Goal: Information Seeking & Learning: Find specific fact

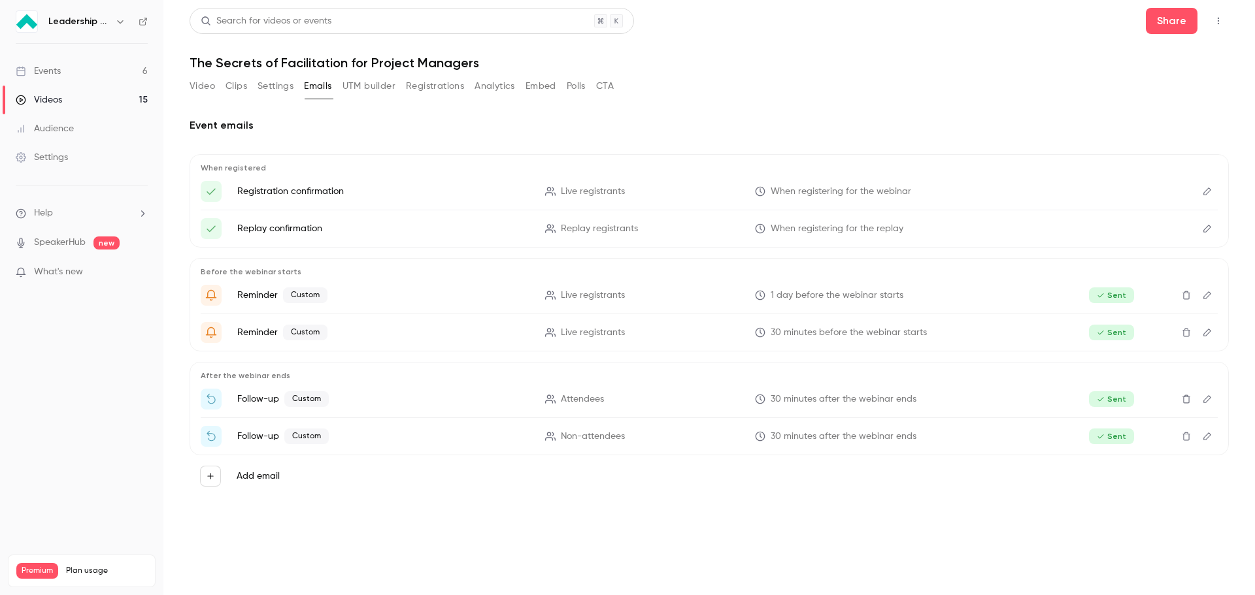
click at [450, 88] on button "Registrations" at bounding box center [435, 86] width 58 height 21
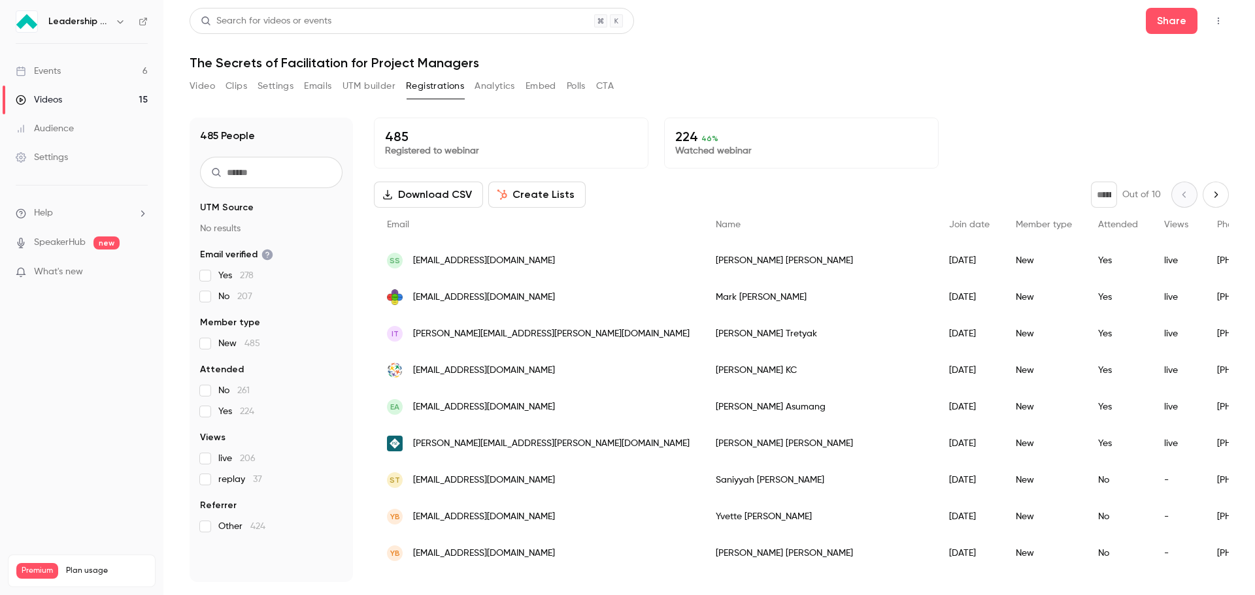
drag, startPoint x: 1162, startPoint y: 224, endPoint x: 736, endPoint y: 20, distance: 472.4
click at [509, 86] on button "Analytics" at bounding box center [495, 86] width 41 height 21
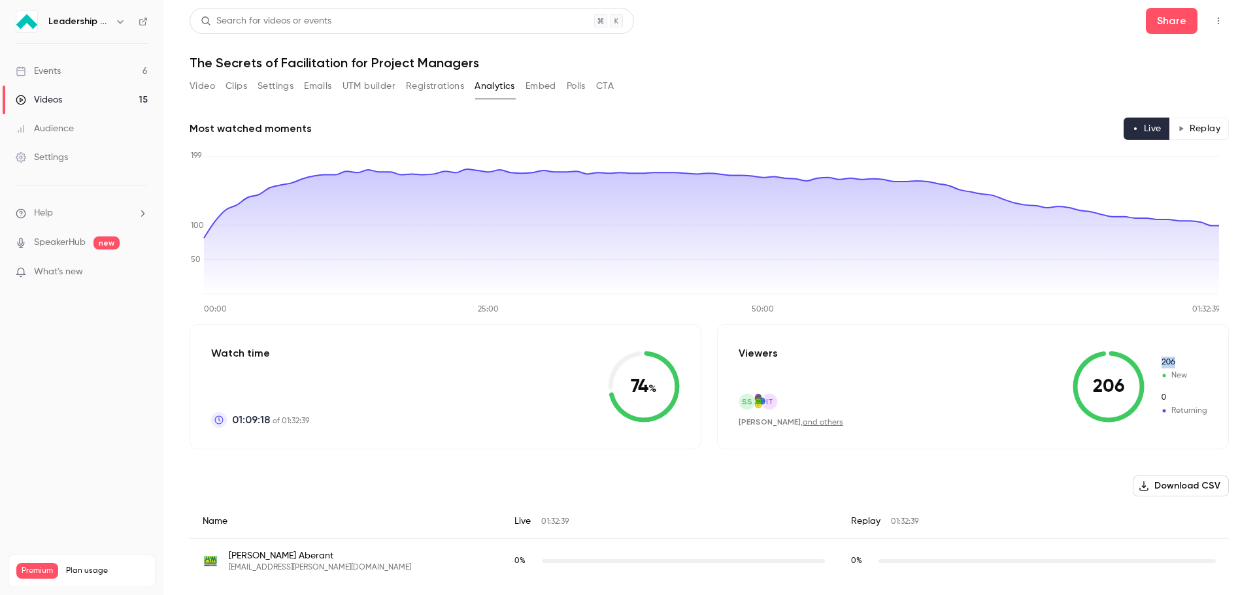
drag, startPoint x: 1179, startPoint y: 374, endPoint x: 1146, endPoint y: 363, distance: 34.9
click at [1151, 363] on div "206 206 New 0 Returning" at bounding box center [1140, 387] width 135 height 72
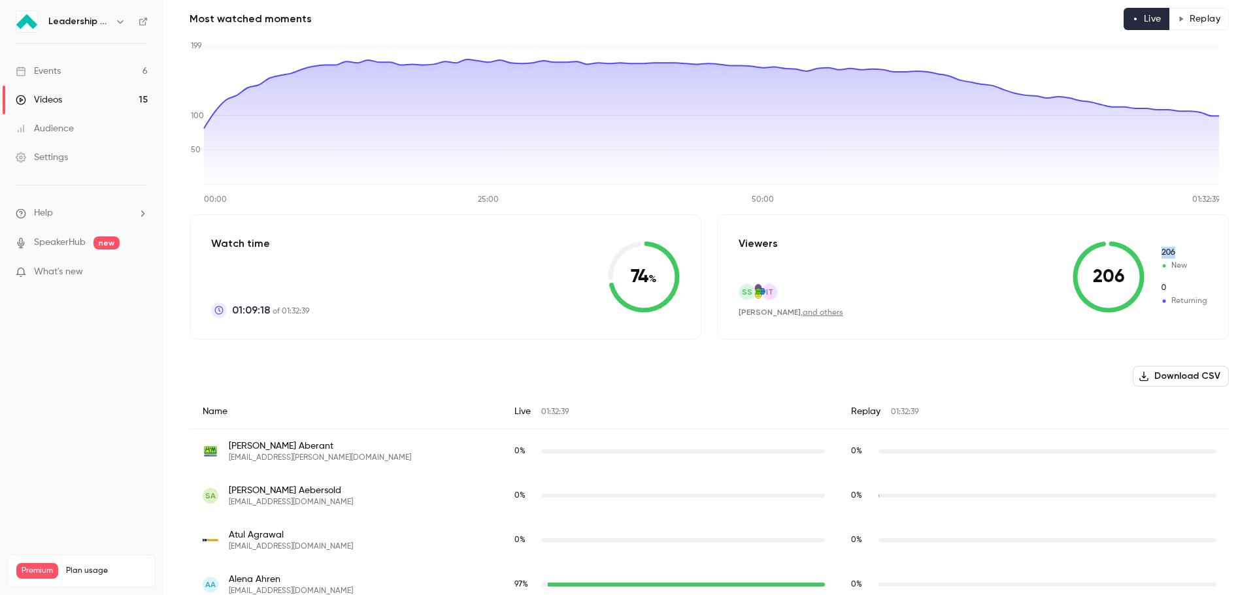
scroll to position [131, 0]
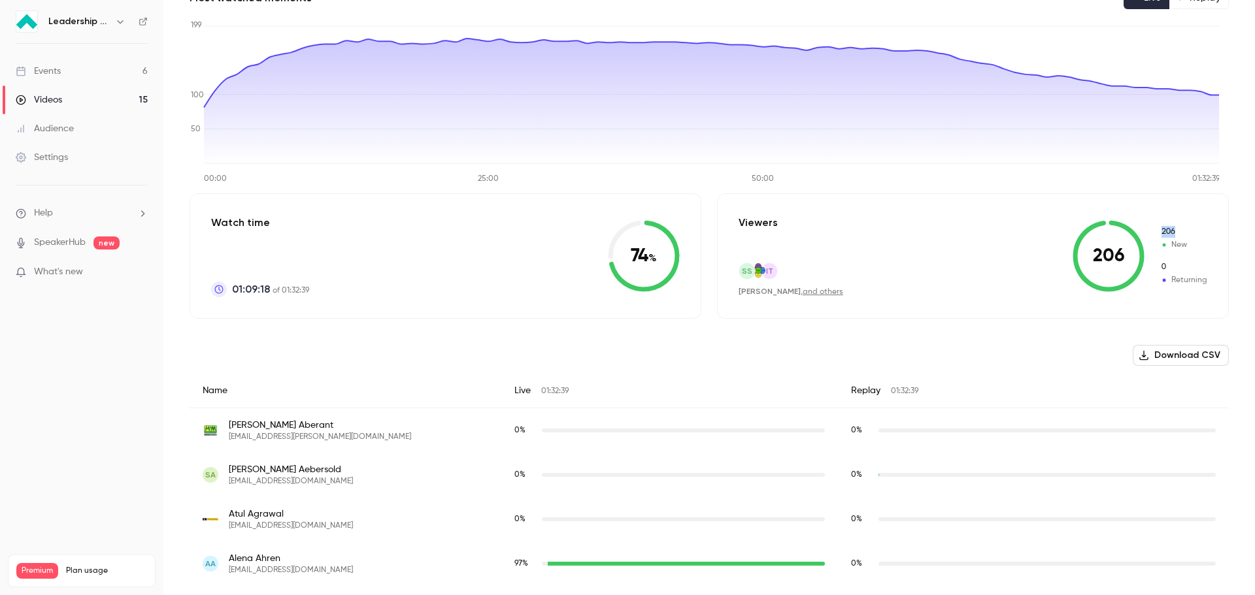
click at [811, 295] on link "and others" at bounding box center [823, 292] width 41 height 8
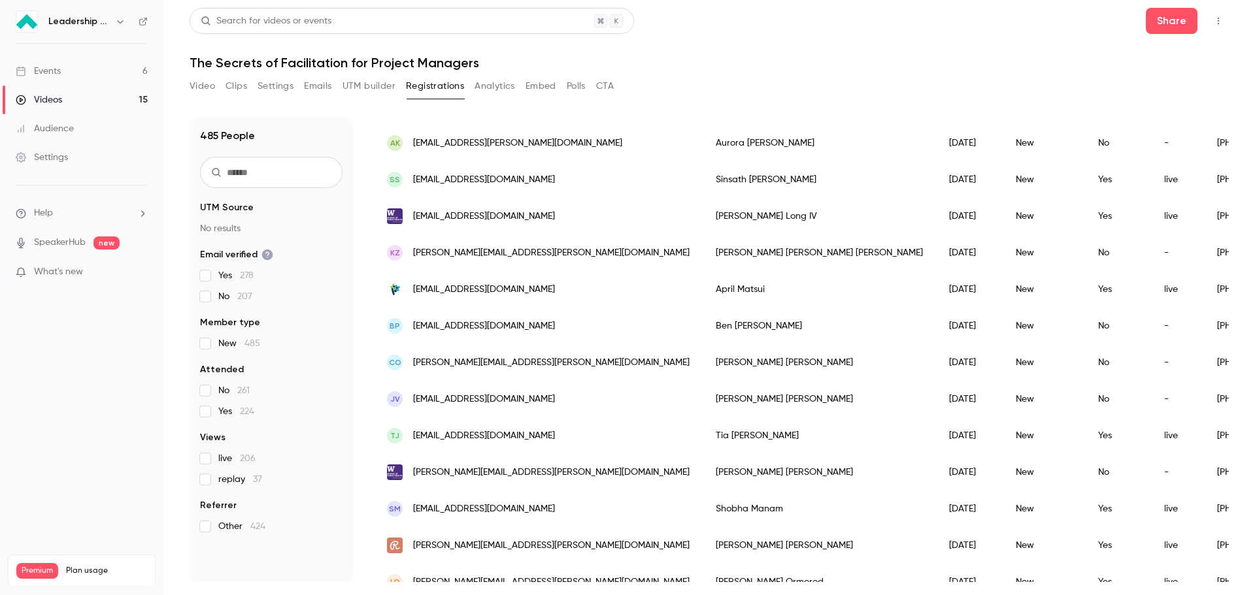
scroll to position [523, 0]
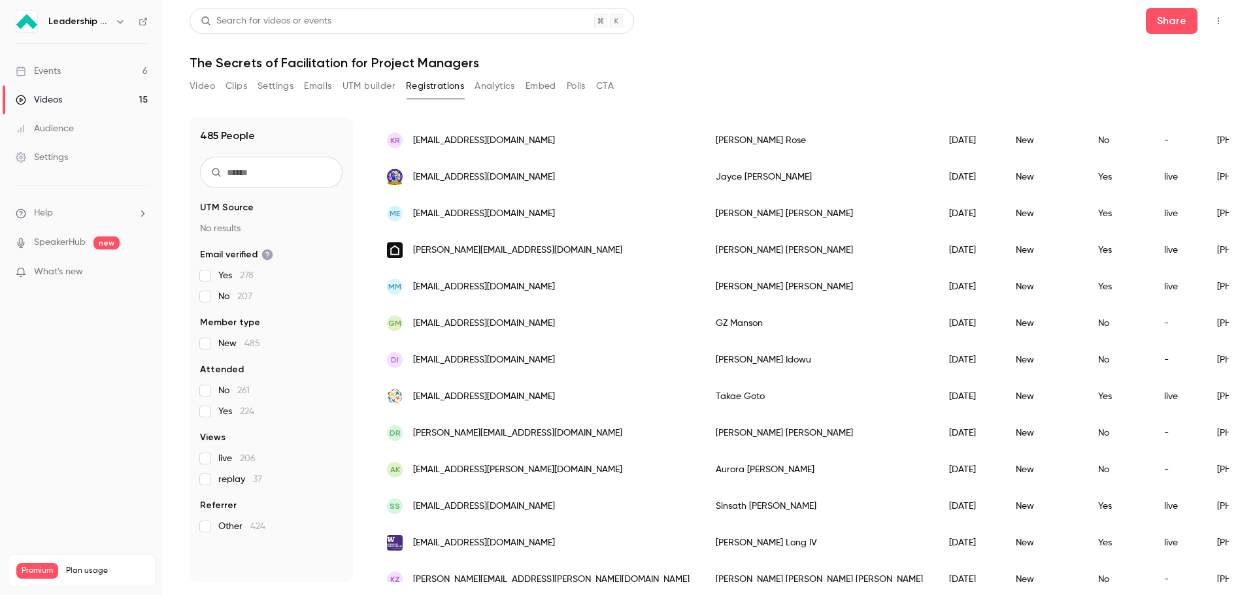
click at [492, 92] on button "Analytics" at bounding box center [495, 86] width 41 height 21
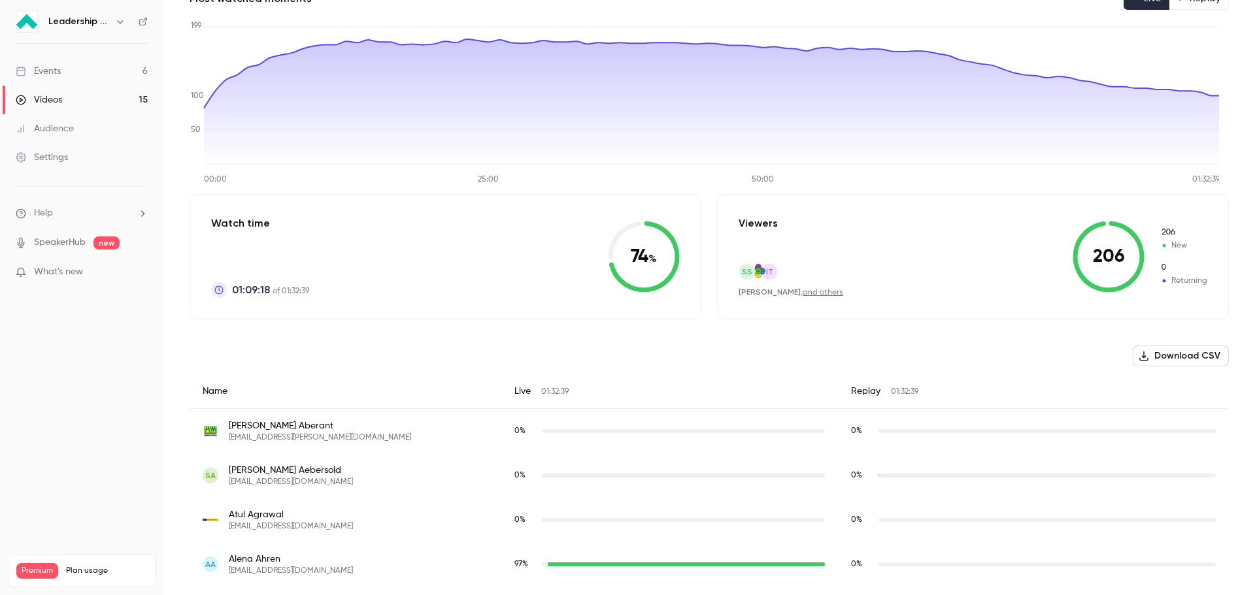
scroll to position [131, 0]
drag, startPoint x: 739, startPoint y: 219, endPoint x: 772, endPoint y: 219, distance: 32.7
click at [772, 219] on div "Viewers SS IT [PERSON_NAME] , and others" at bounding box center [791, 256] width 105 height 82
drag, startPoint x: 1119, startPoint y: 254, endPoint x: 1066, endPoint y: 253, distance: 52.9
click at [1073, 253] on icon at bounding box center [1109, 256] width 72 height 72
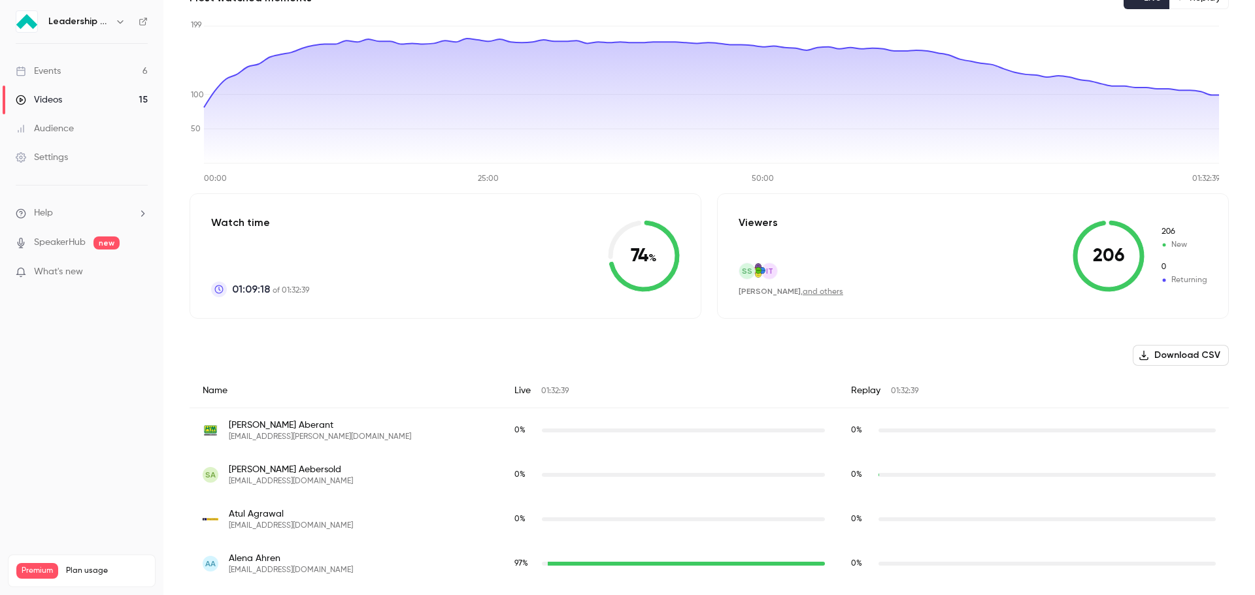
drag, startPoint x: 1103, startPoint y: 254, endPoint x: 1080, endPoint y: 252, distance: 23.6
click at [1080, 252] on icon at bounding box center [1109, 256] width 72 height 72
drag, startPoint x: 1121, startPoint y: 259, endPoint x: 1099, endPoint y: 257, distance: 21.7
click at [1099, 257] on icon at bounding box center [1109, 256] width 72 height 72
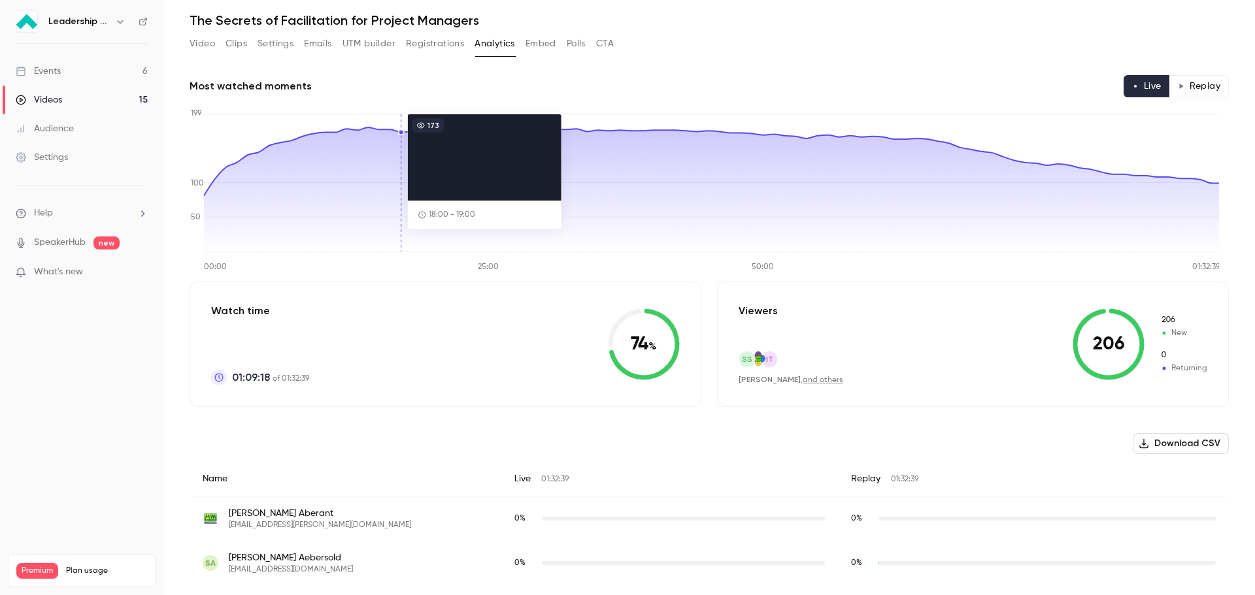
scroll to position [65, 0]
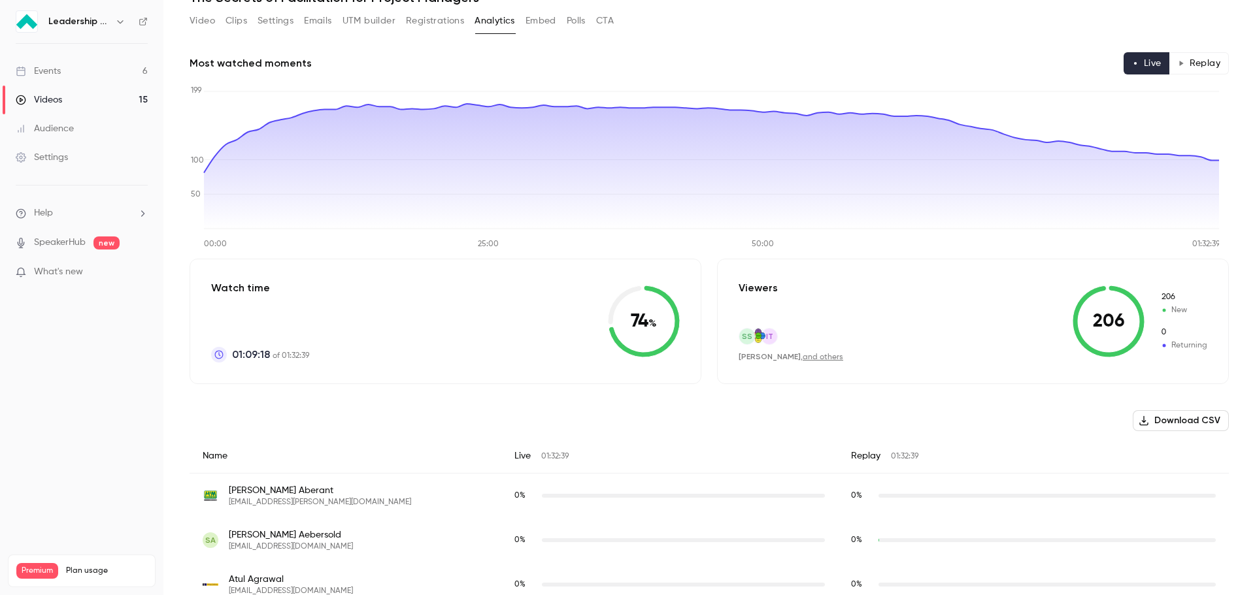
click at [803, 358] on link "and others" at bounding box center [823, 358] width 41 height 8
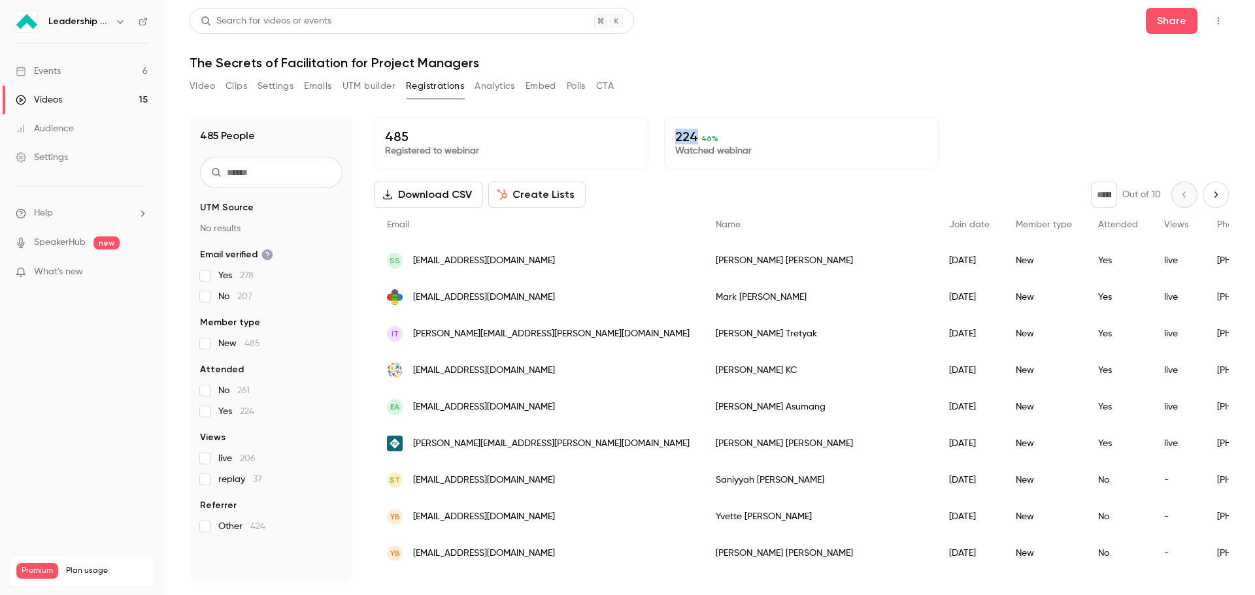
drag, startPoint x: 674, startPoint y: 135, endPoint x: 691, endPoint y: 141, distance: 18.2
click at [691, 141] on p "224 46 %" at bounding box center [801, 137] width 252 height 16
drag, startPoint x: 416, startPoint y: 135, endPoint x: 373, endPoint y: 139, distance: 43.4
click at [373, 139] on div "485 People UTM Source No results Email verified Yes 278 No 207 Member type New …" at bounding box center [709, 350] width 1039 height 465
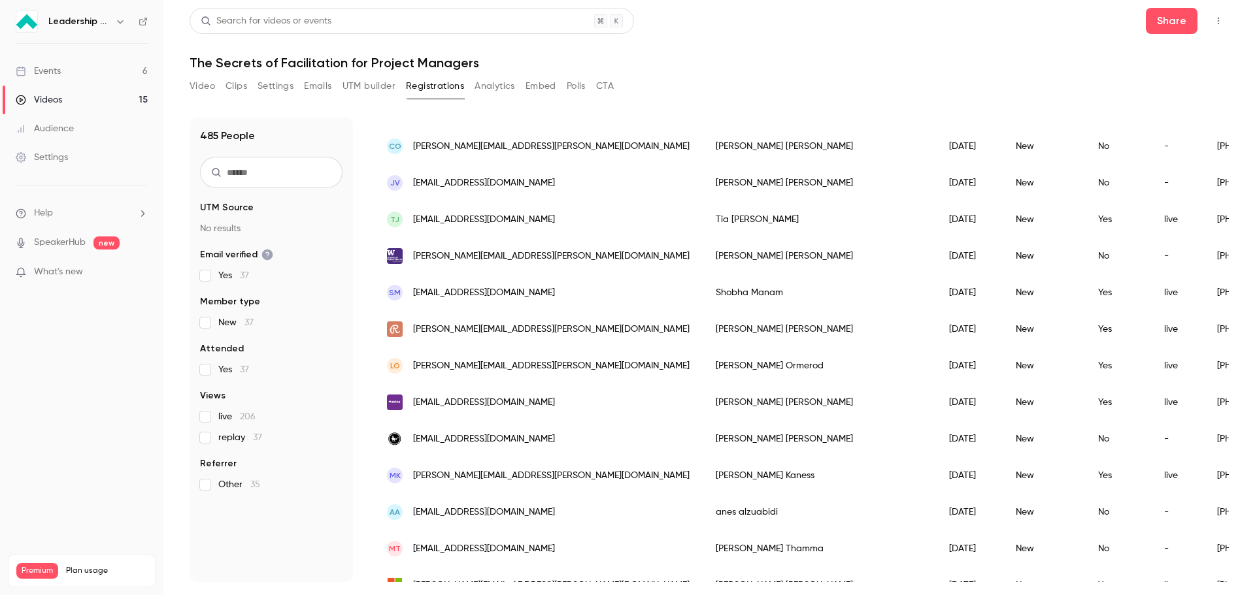
scroll to position [1369, 0]
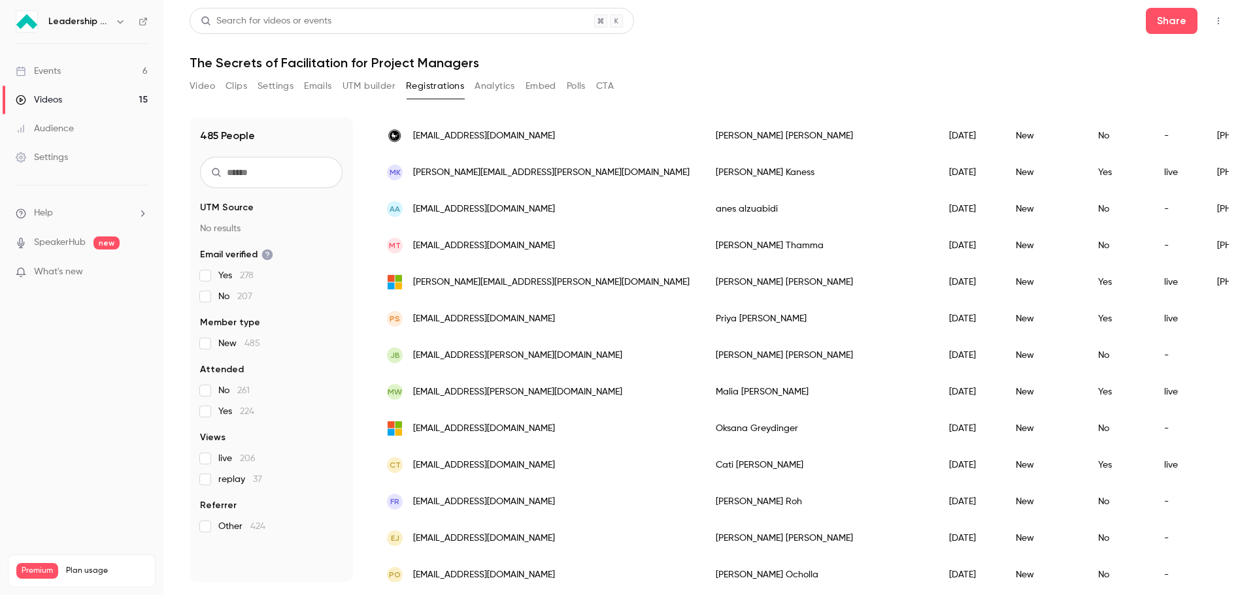
click at [503, 88] on button "Analytics" at bounding box center [495, 86] width 41 height 21
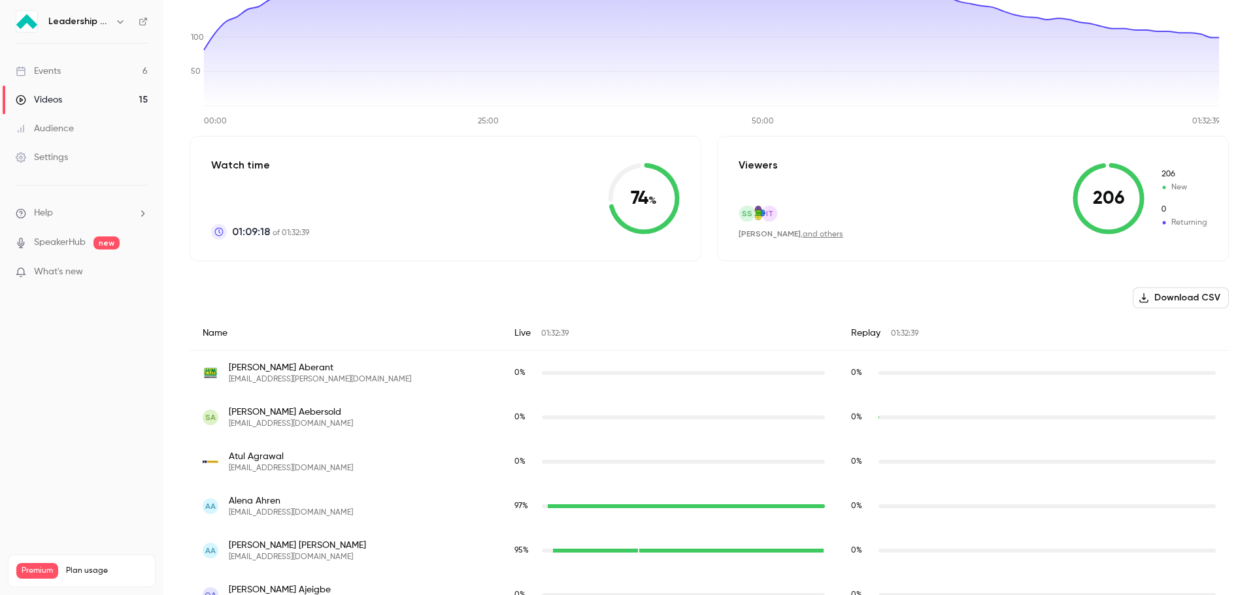
scroll to position [261, 0]
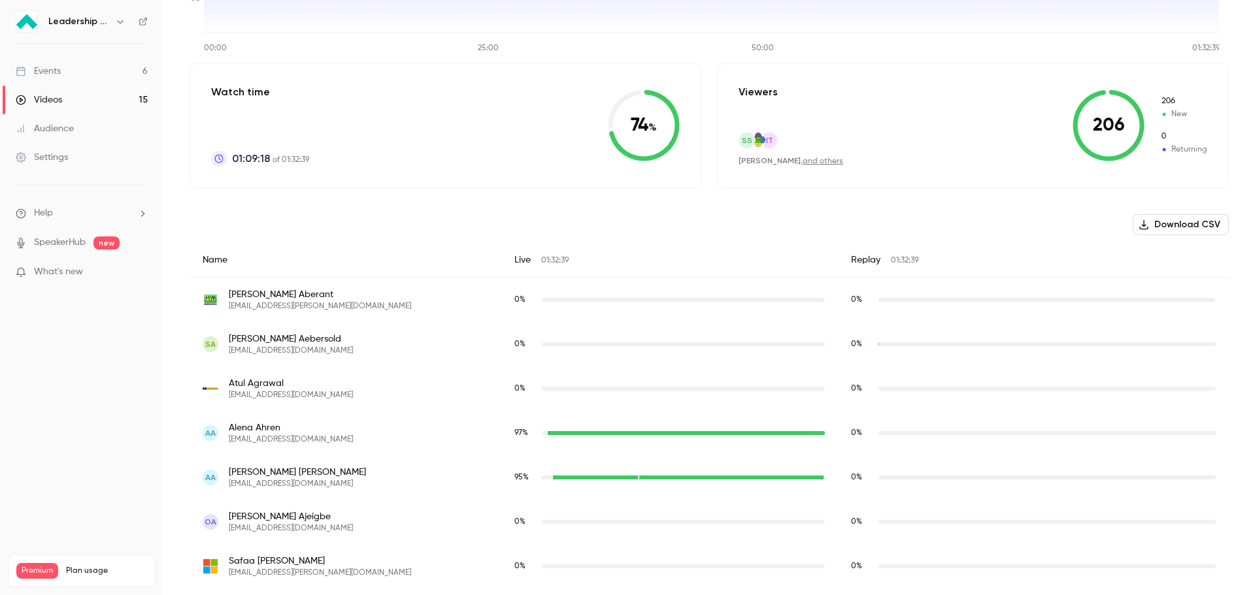
click at [814, 165] on link "and others" at bounding box center [823, 162] width 41 height 8
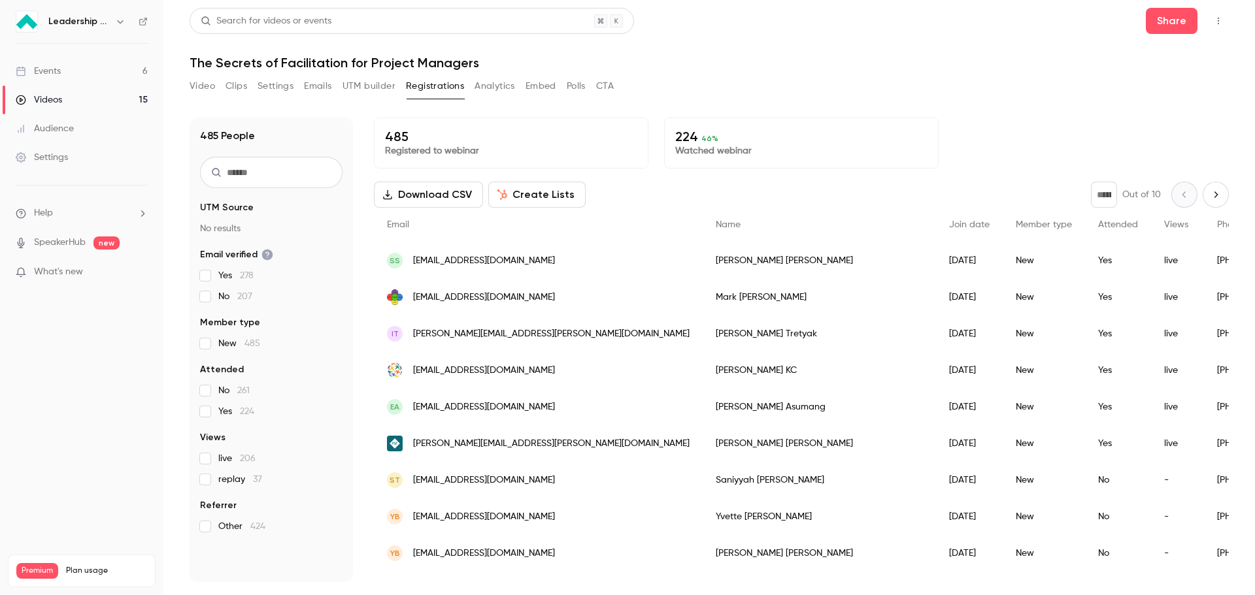
drag, startPoint x: 1104, startPoint y: 231, endPoint x: 1173, endPoint y: 229, distance: 69.3
click at [421, 299] on span "[EMAIL_ADDRESS][DOMAIN_NAME]" at bounding box center [484, 298] width 142 height 14
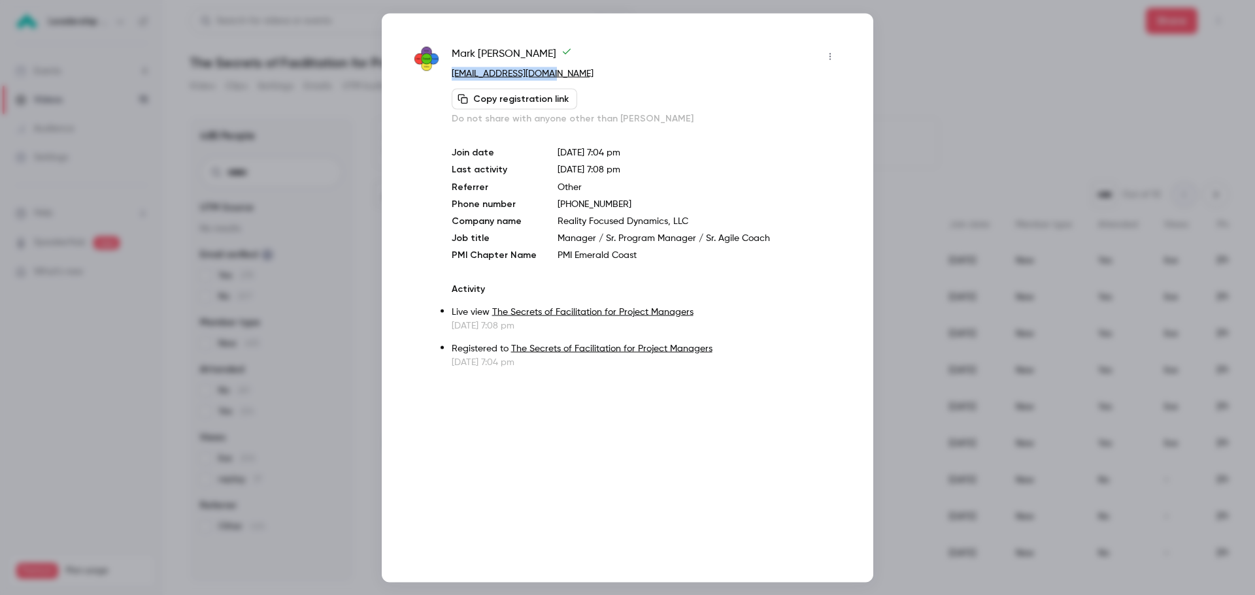
drag, startPoint x: 558, startPoint y: 72, endPoint x: 453, endPoint y: 73, distance: 105.2
click at [453, 73] on p "[EMAIL_ADDRESS][DOMAIN_NAME]" at bounding box center [646, 74] width 389 height 14
copy link "[EMAIL_ADDRESS][DOMAIN_NAME]"
click at [918, 65] on div at bounding box center [627, 297] width 1255 height 595
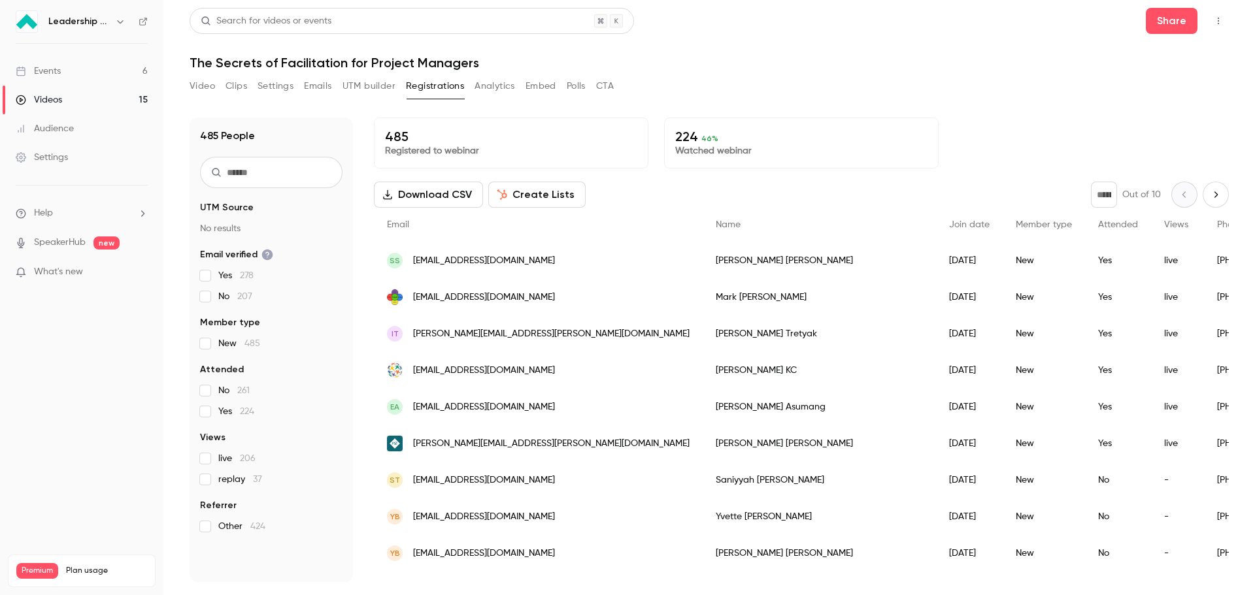
click at [582, 88] on button "Polls" at bounding box center [576, 86] width 19 height 21
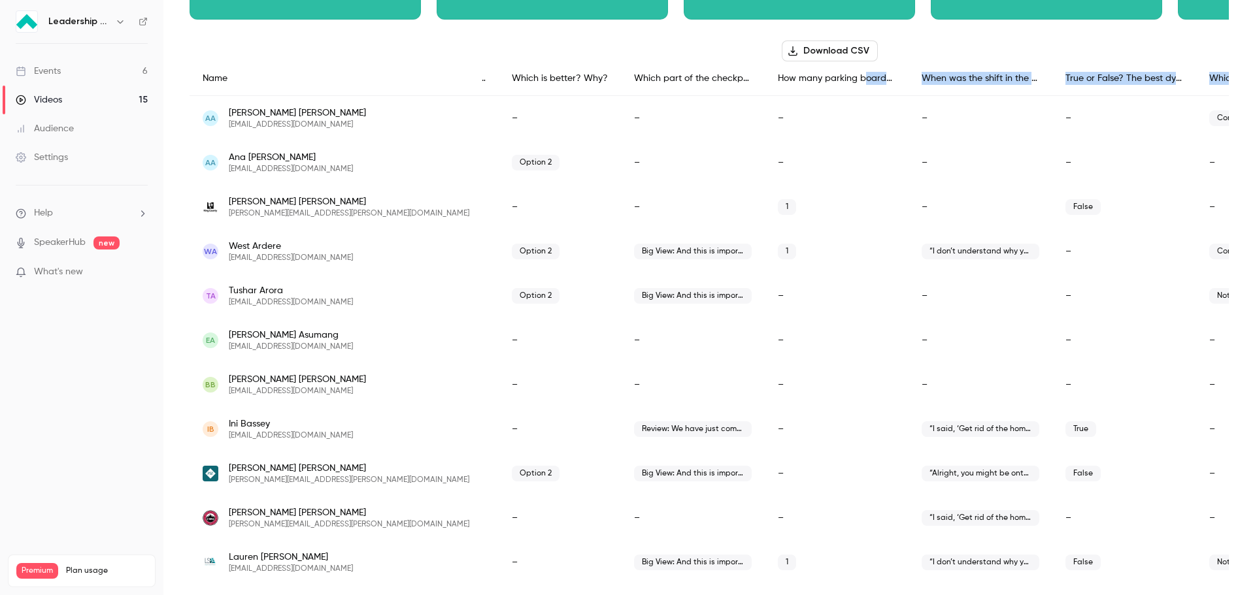
scroll to position [0, 380]
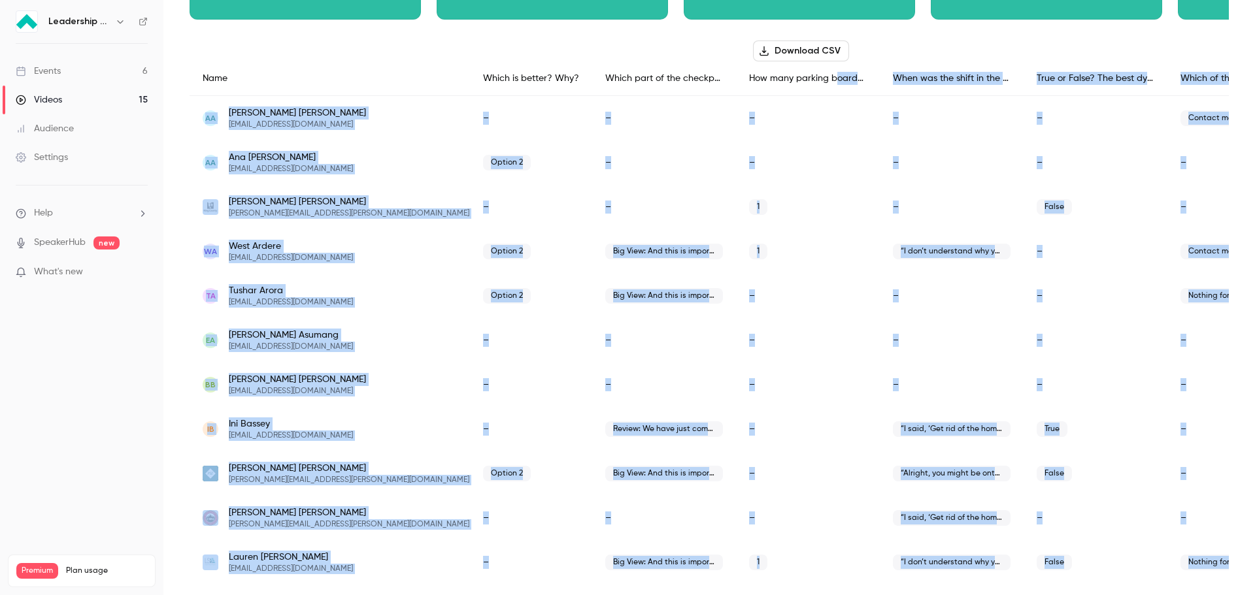
drag, startPoint x: 1126, startPoint y: 86, endPoint x: 1237, endPoint y: 86, distance: 111.8
click at [1237, 86] on main "Search for videos or events Share The Secrets of Facilitation for Project Manag…" at bounding box center [709, 297] width 1092 height 595
click at [1170, 86] on div "Which of these options interest you? (Please select what best applies so that w…" at bounding box center [1239, 78] width 144 height 35
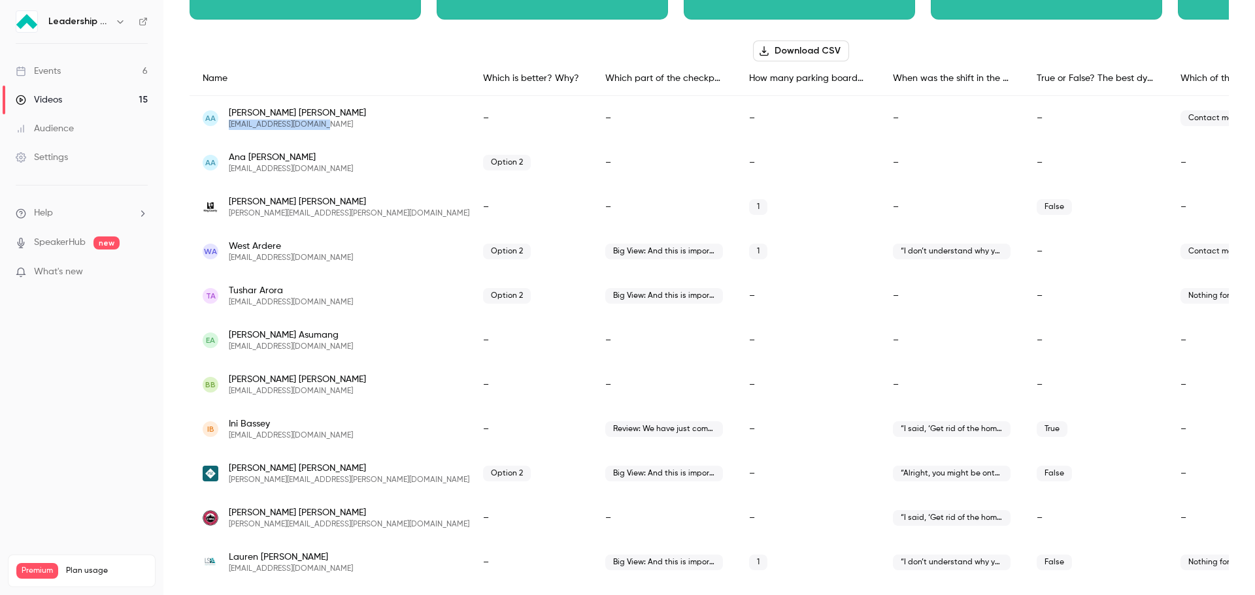
drag, startPoint x: 320, startPoint y: 125, endPoint x: 231, endPoint y: 127, distance: 89.6
click at [231, 127] on div "AA [PERSON_NAME] [EMAIL_ADDRESS][DOMAIN_NAME]" at bounding box center [336, 119] width 267 height 24
copy span "[EMAIL_ADDRESS][DOMAIN_NAME]"
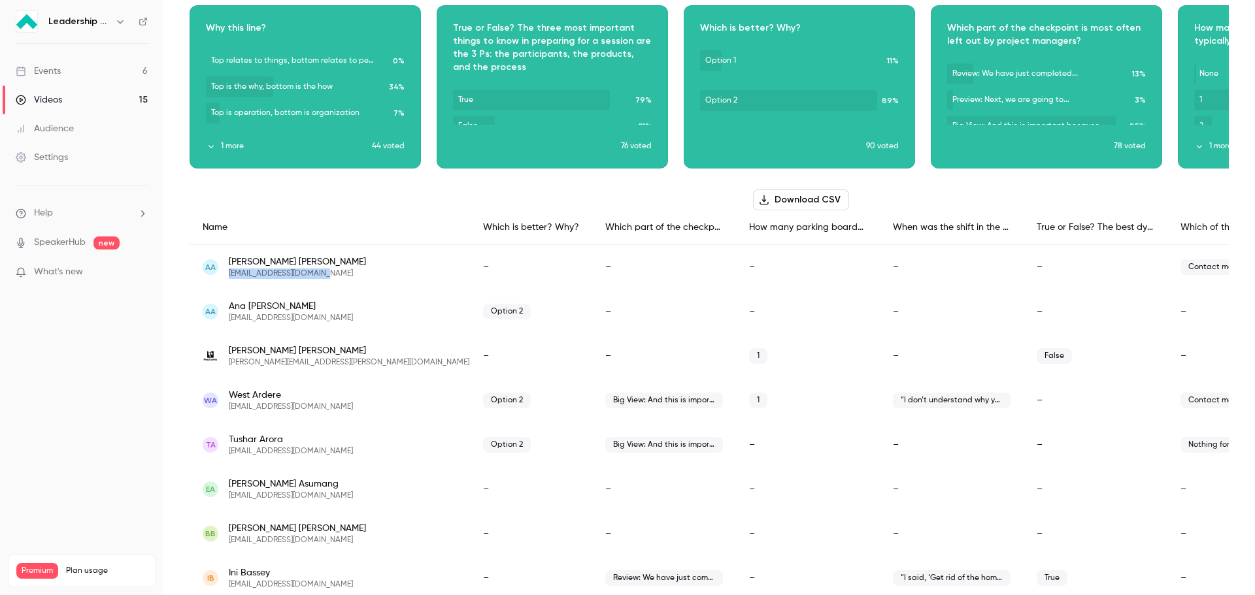
scroll to position [65, 0]
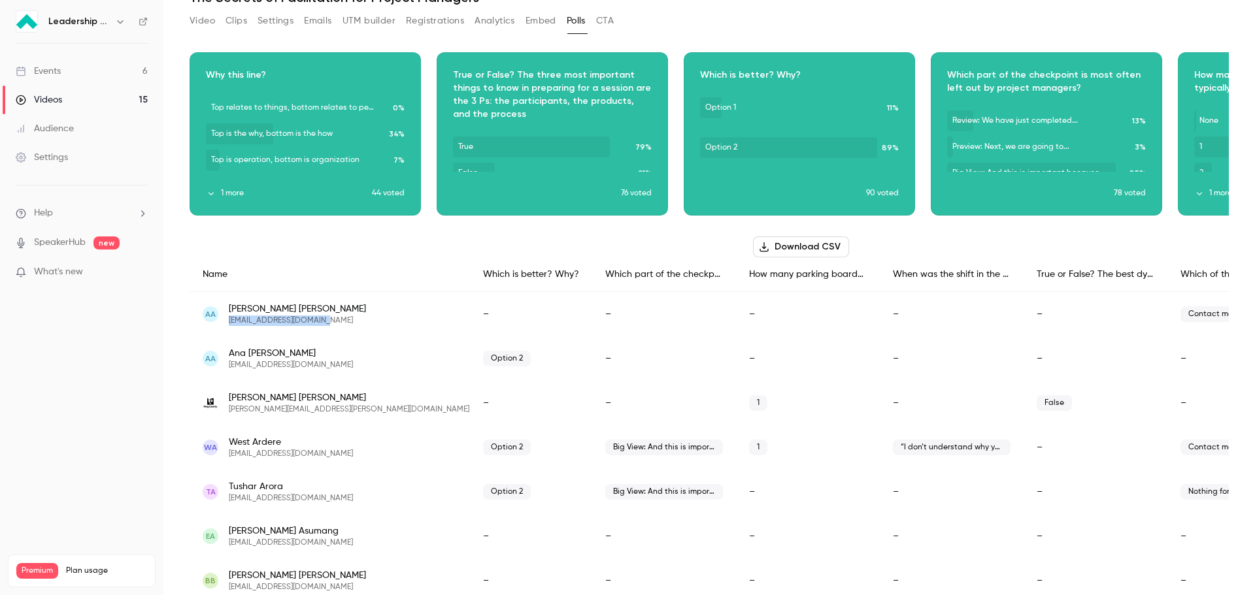
click at [476, 20] on button "Analytics" at bounding box center [495, 20] width 41 height 21
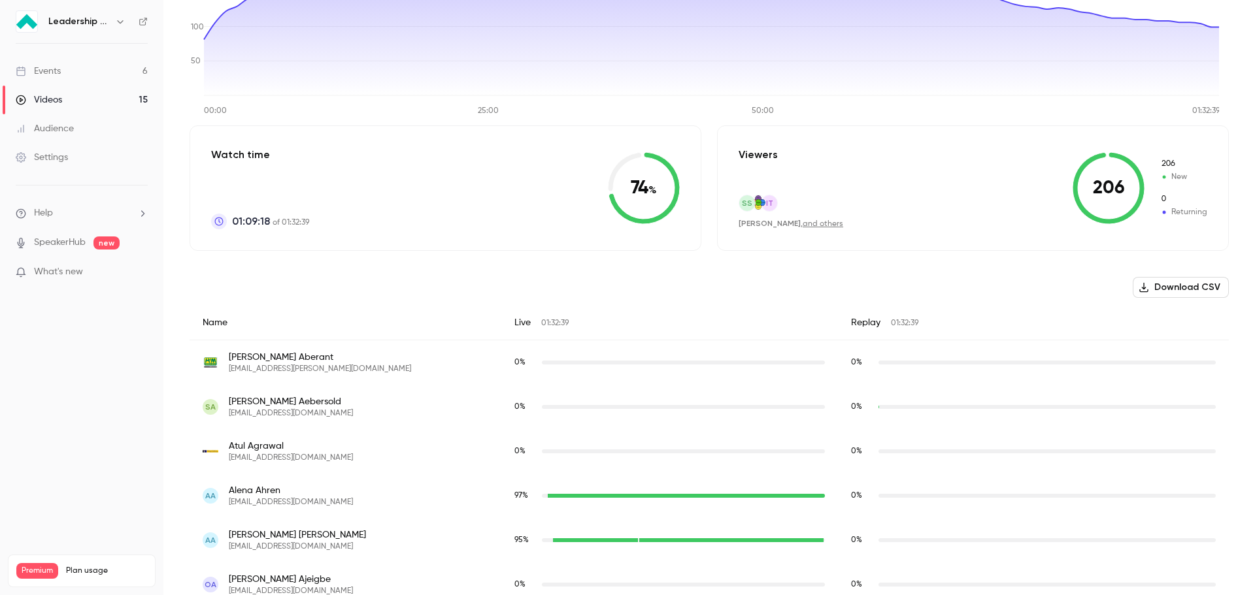
scroll to position [131, 0]
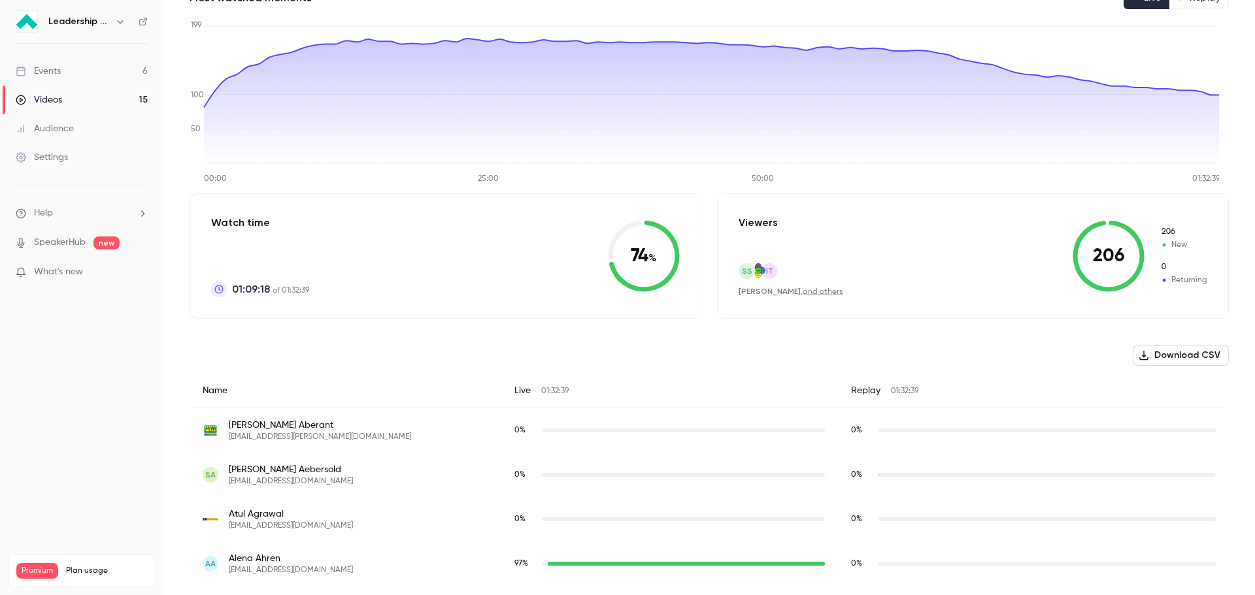
click at [815, 288] on link "and others" at bounding box center [823, 292] width 41 height 8
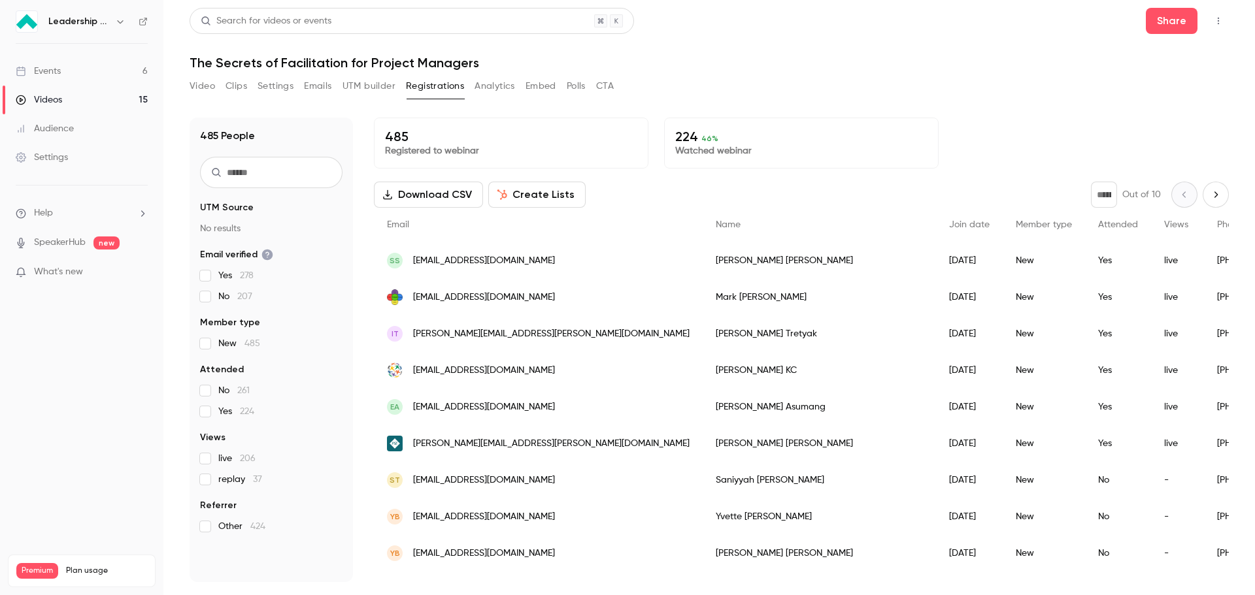
click at [259, 170] on input "text" at bounding box center [271, 172] width 142 height 31
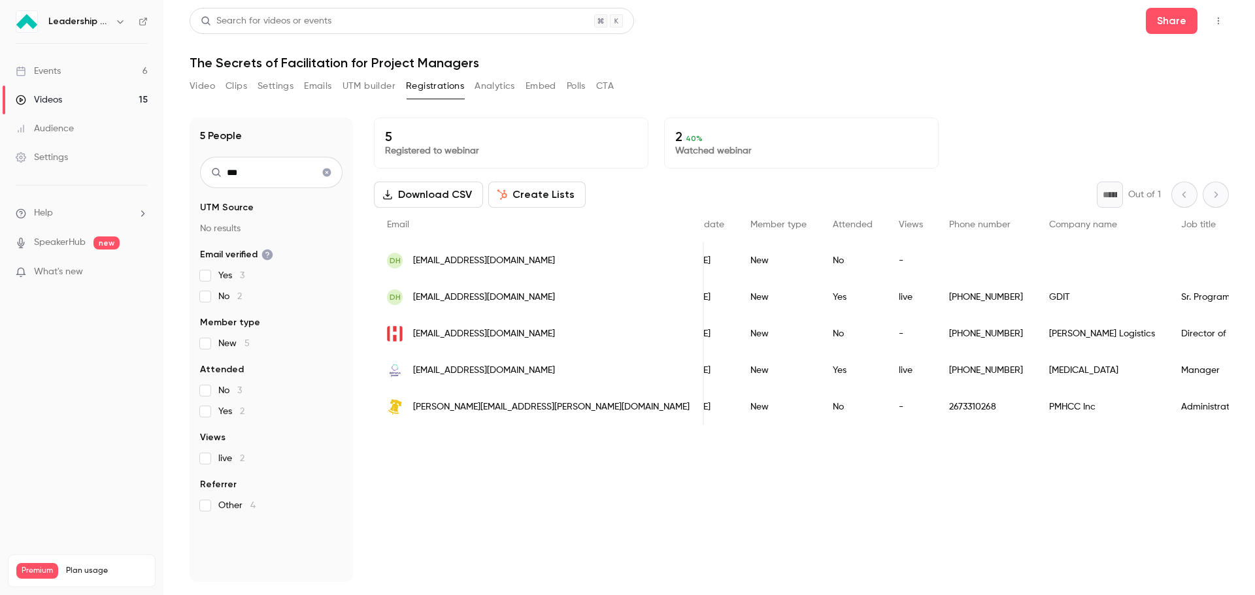
scroll to position [0, 195]
type input "***"
drag, startPoint x: 412, startPoint y: 373, endPoint x: 524, endPoint y: 375, distance: 111.8
click at [524, 375] on div "[EMAIL_ADDRESS][DOMAIN_NAME]" at bounding box center [539, 370] width 330 height 37
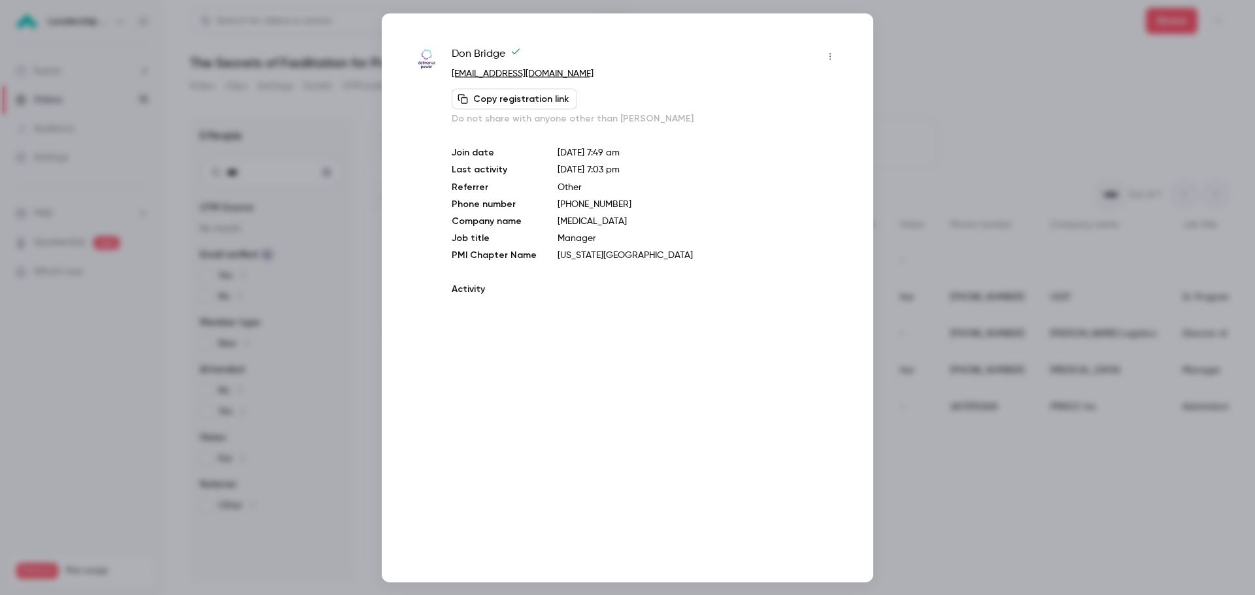
copy span "[EMAIL_ADDRESS][DOMAIN_NAME]"
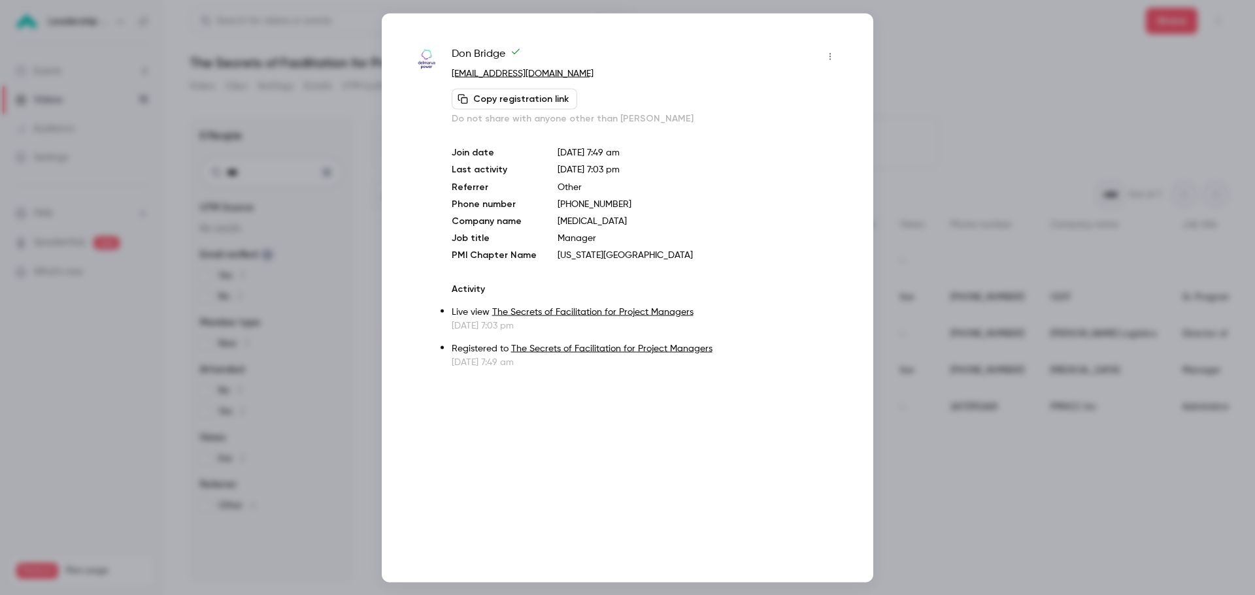
click at [920, 44] on div at bounding box center [627, 297] width 1255 height 595
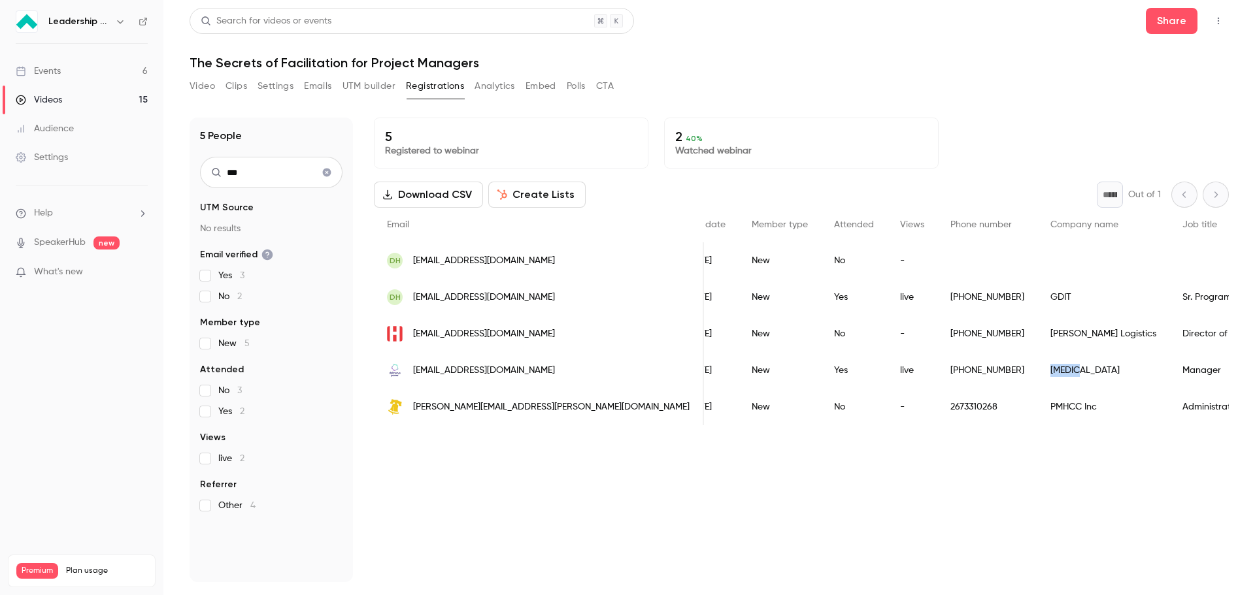
drag, startPoint x: 852, startPoint y: 371, endPoint x: 812, endPoint y: 372, distance: 40.5
click at [1037, 372] on div "[MEDICAL_DATA]" at bounding box center [1103, 370] width 132 height 37
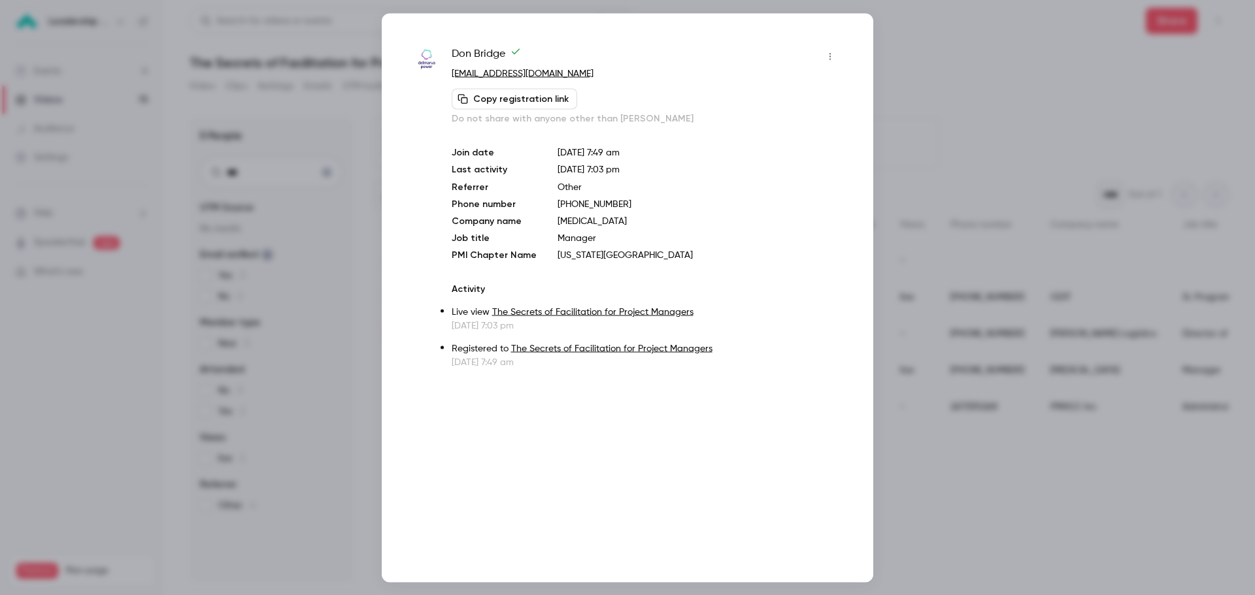
drag, startPoint x: 911, startPoint y: 78, endPoint x: 895, endPoint y: 137, distance: 61.1
click at [911, 78] on div at bounding box center [627, 297] width 1255 height 595
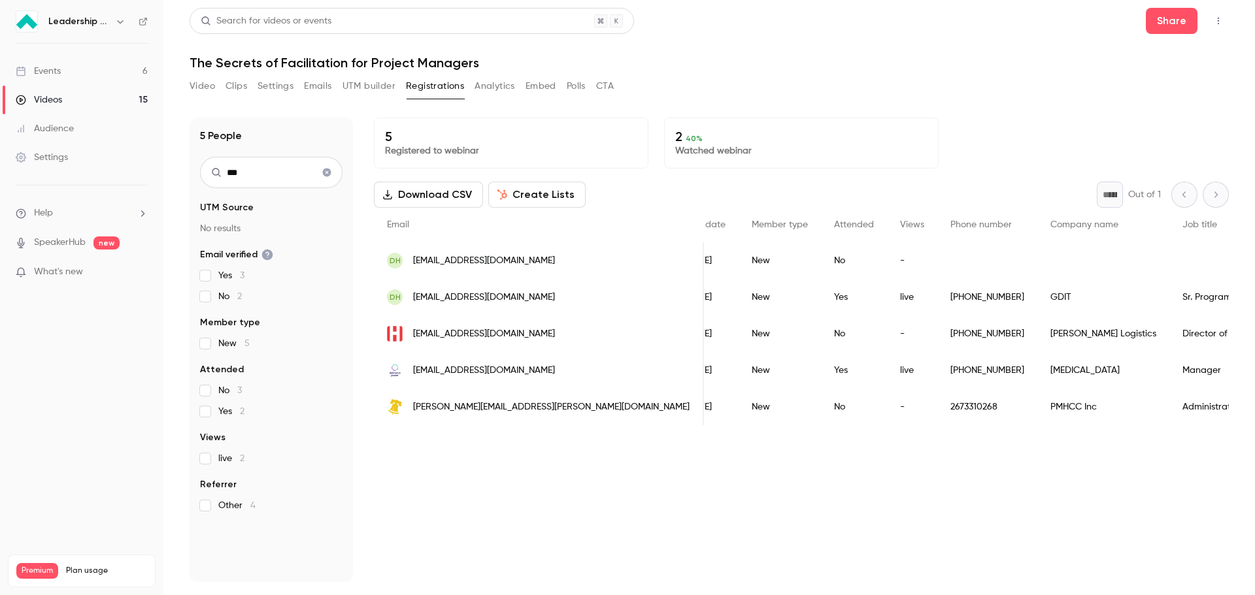
click at [570, 86] on button "Polls" at bounding box center [576, 86] width 19 height 21
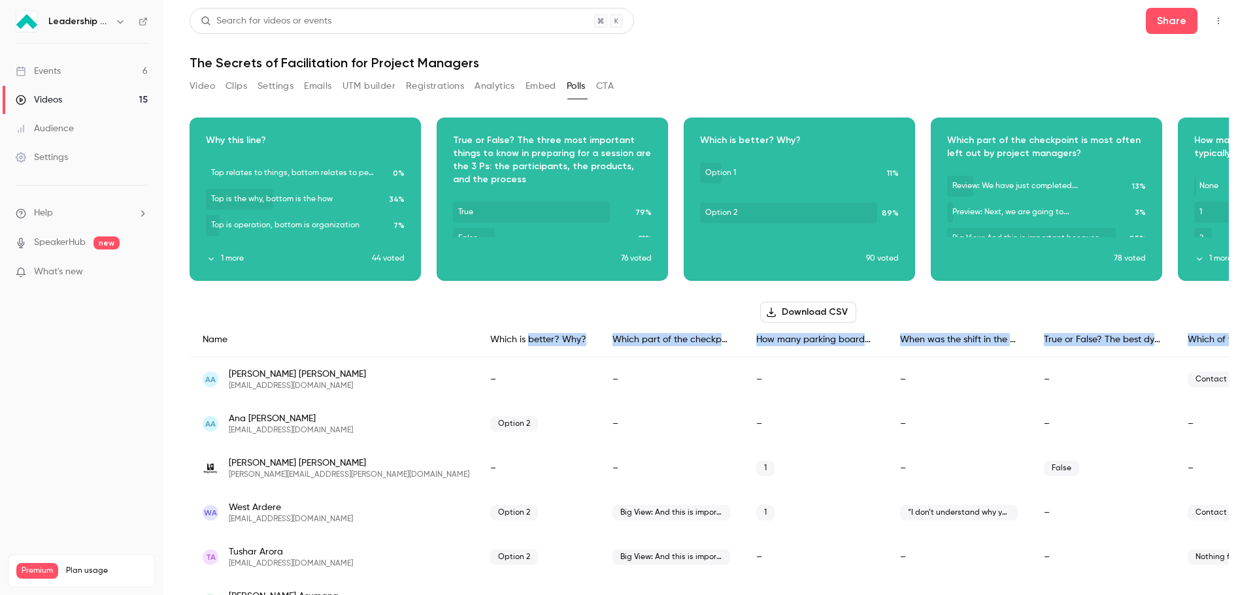
scroll to position [0, 380]
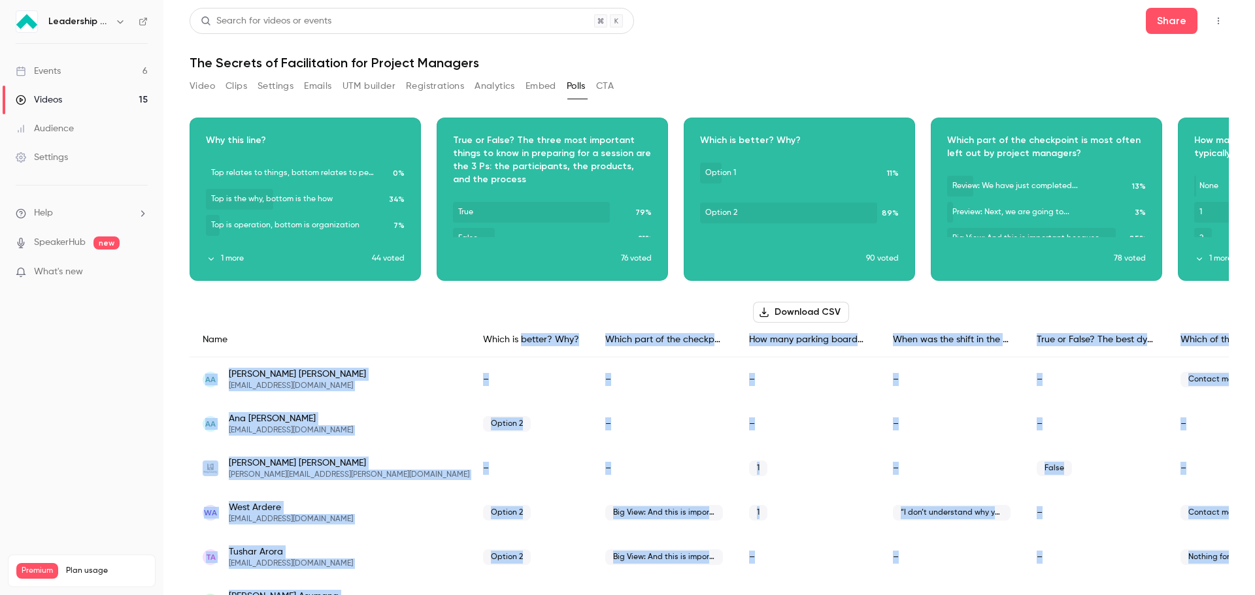
drag, startPoint x: 809, startPoint y: 341, endPoint x: 1244, endPoint y: 335, distance: 434.7
click at [1244, 335] on main "Search for videos or events Share The Secrets of Facilitation for Project Manag…" at bounding box center [709, 297] width 1092 height 595
click at [1173, 341] on div "Which of these options interest you? (Please select what best applies so that w…" at bounding box center [1239, 340] width 144 height 35
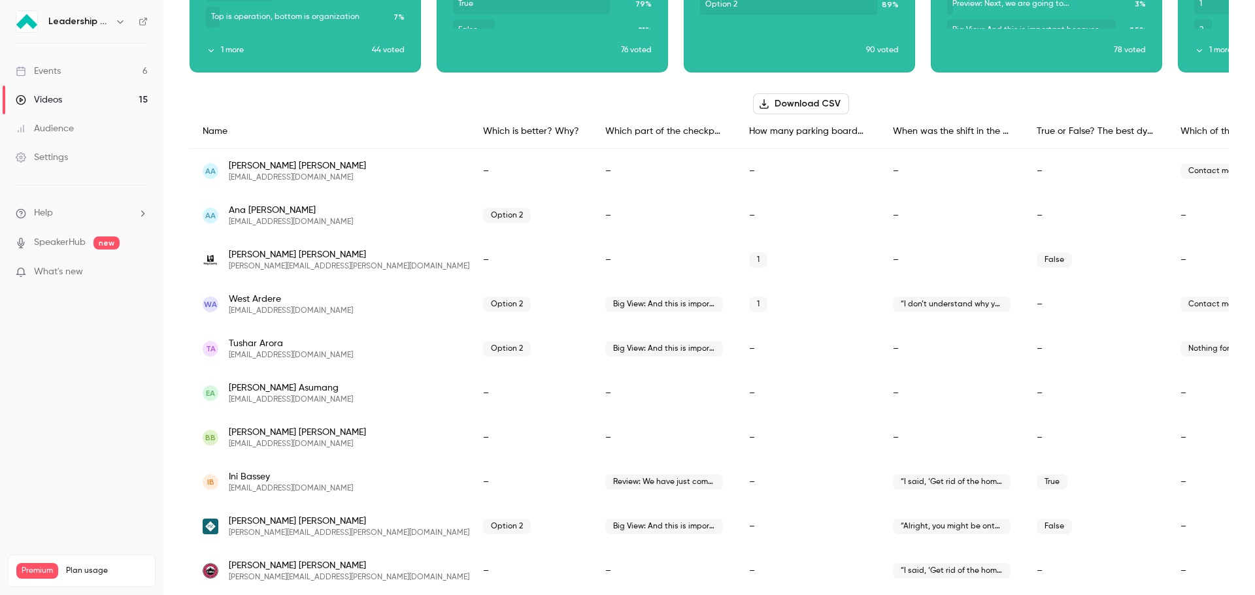
scroll to position [261, 0]
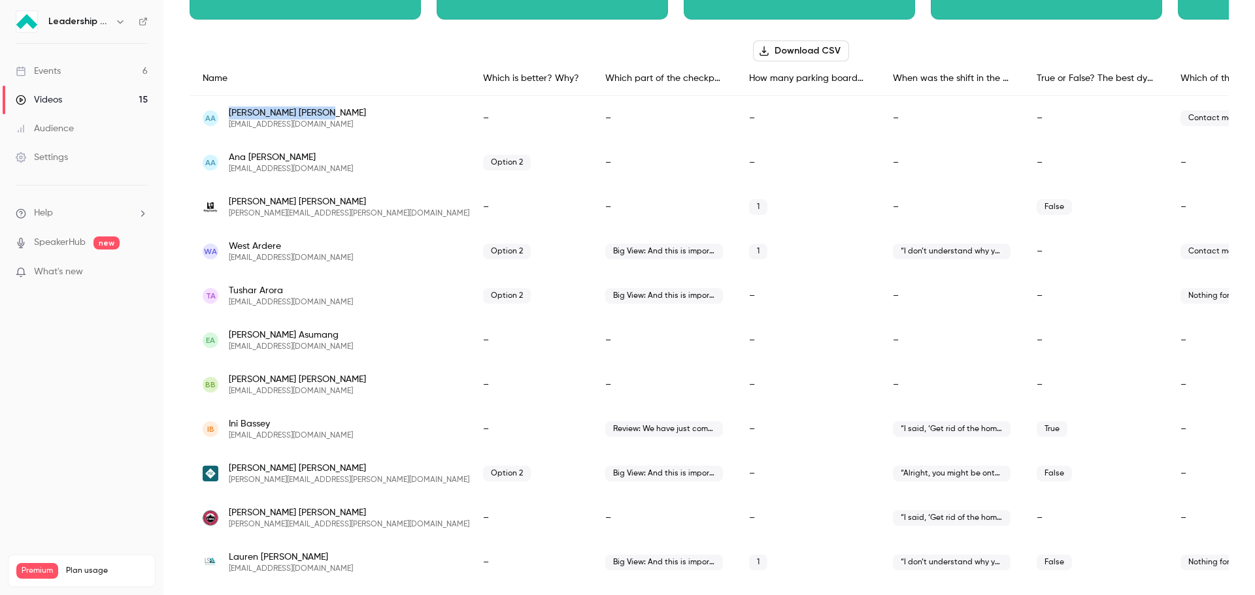
drag, startPoint x: 230, startPoint y: 113, endPoint x: 275, endPoint y: 113, distance: 44.4
click at [275, 113] on span "[PERSON_NAME]" at bounding box center [297, 113] width 137 height 13
drag, startPoint x: 321, startPoint y: 128, endPoint x: 229, endPoint y: 130, distance: 92.2
click at [229, 130] on div "AA [PERSON_NAME] [EMAIL_ADDRESS][DOMAIN_NAME]" at bounding box center [336, 118] width 293 height 45
copy span "[EMAIL_ADDRESS][DOMAIN_NAME]"
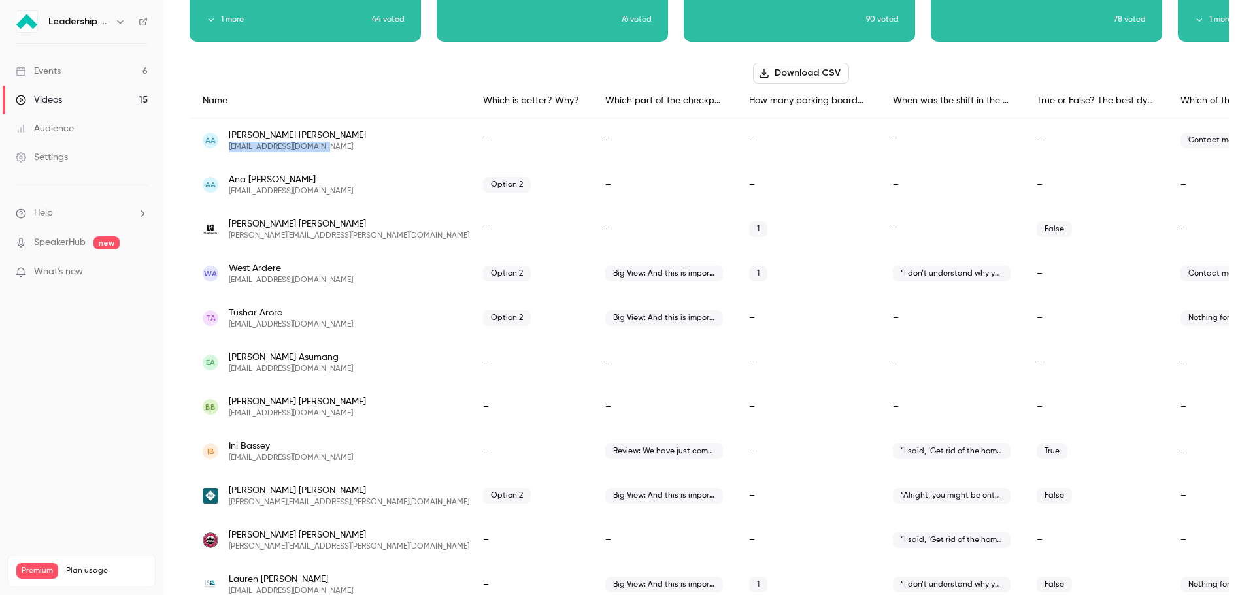
scroll to position [0, 0]
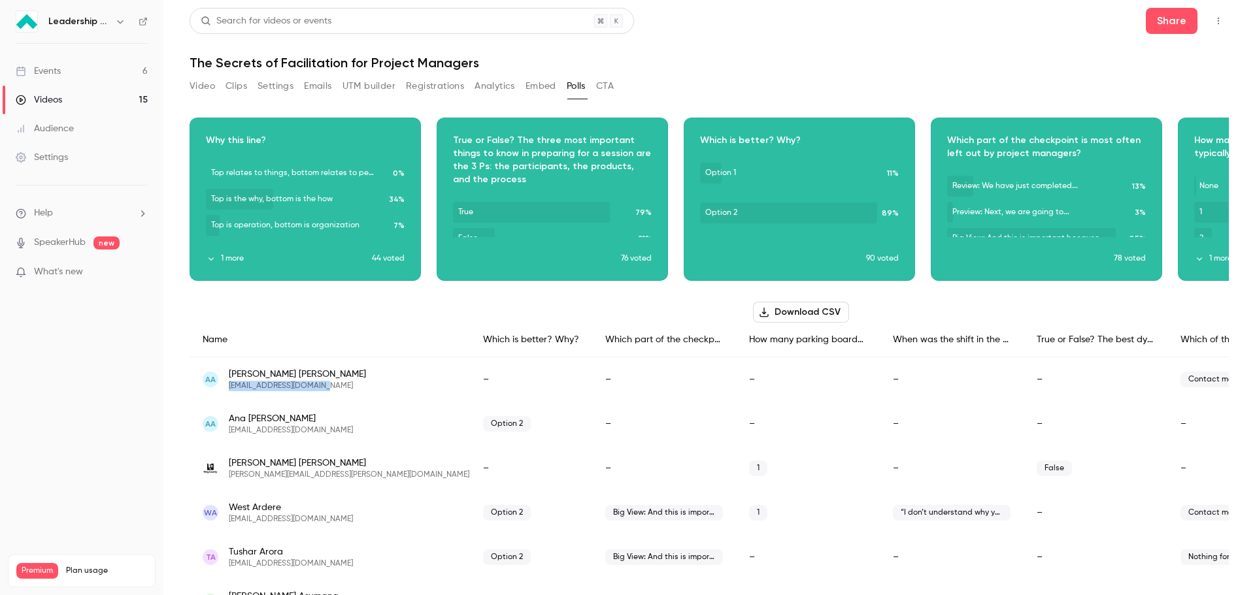
click at [435, 83] on button "Registrations" at bounding box center [435, 86] width 58 height 21
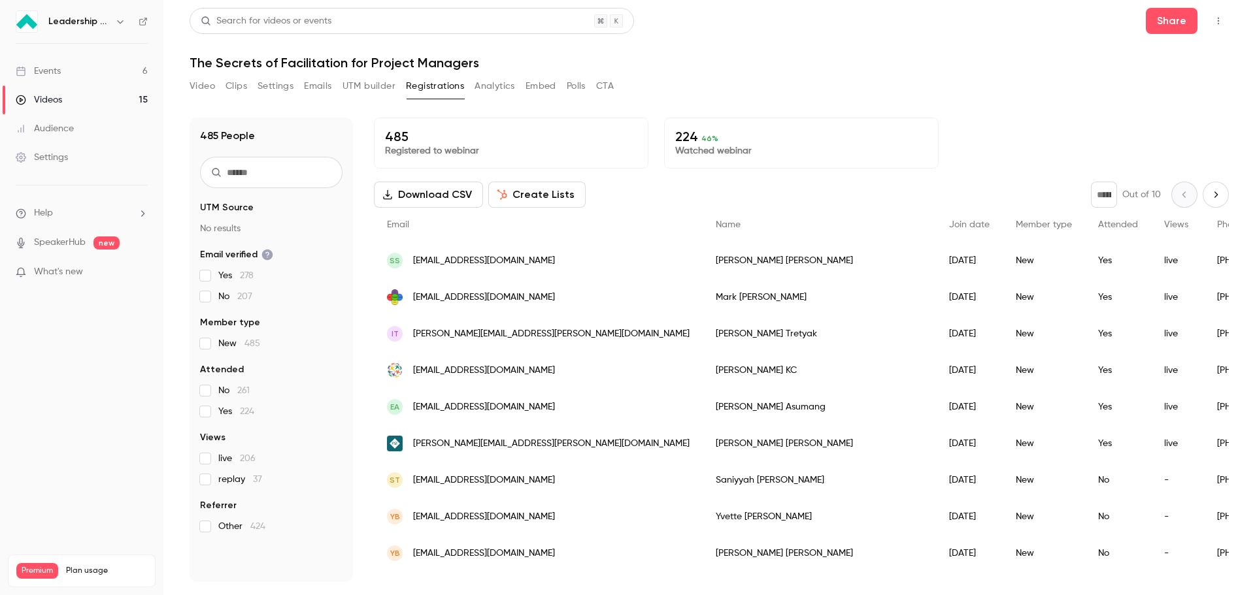
click at [312, 175] on input "text" at bounding box center [271, 172] width 142 height 31
paste input "**********"
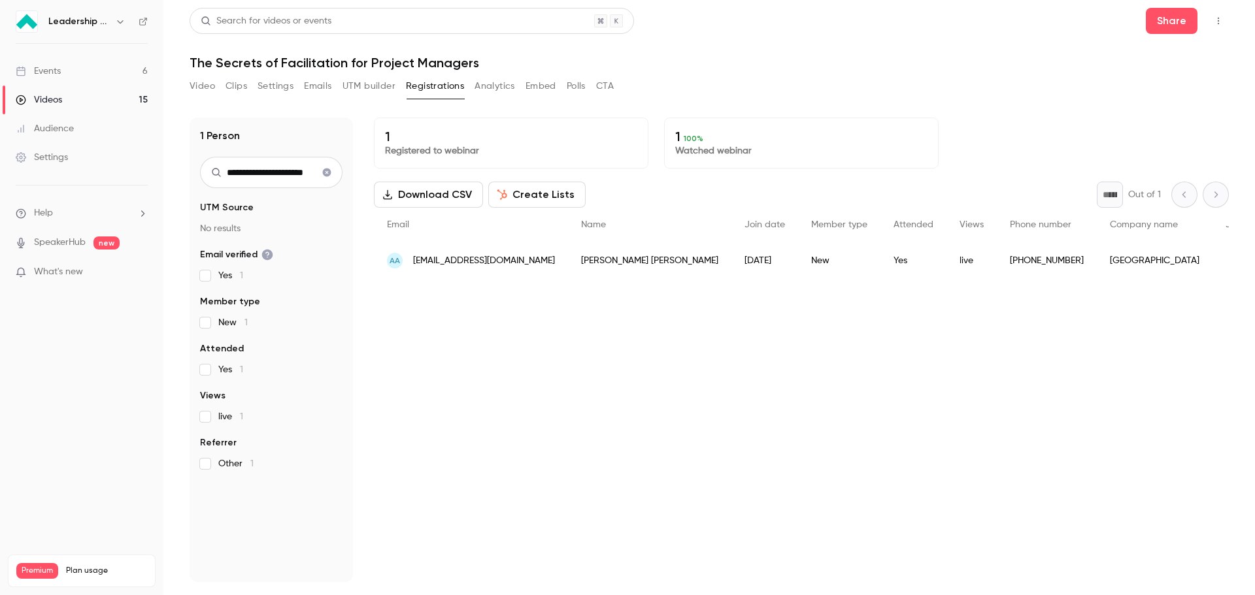
type input "**********"
drag, startPoint x: 971, startPoint y: 261, endPoint x: 1047, endPoint y: 266, distance: 76.7
click at [1097, 266] on div "[GEOGRAPHIC_DATA]" at bounding box center [1155, 260] width 116 height 37
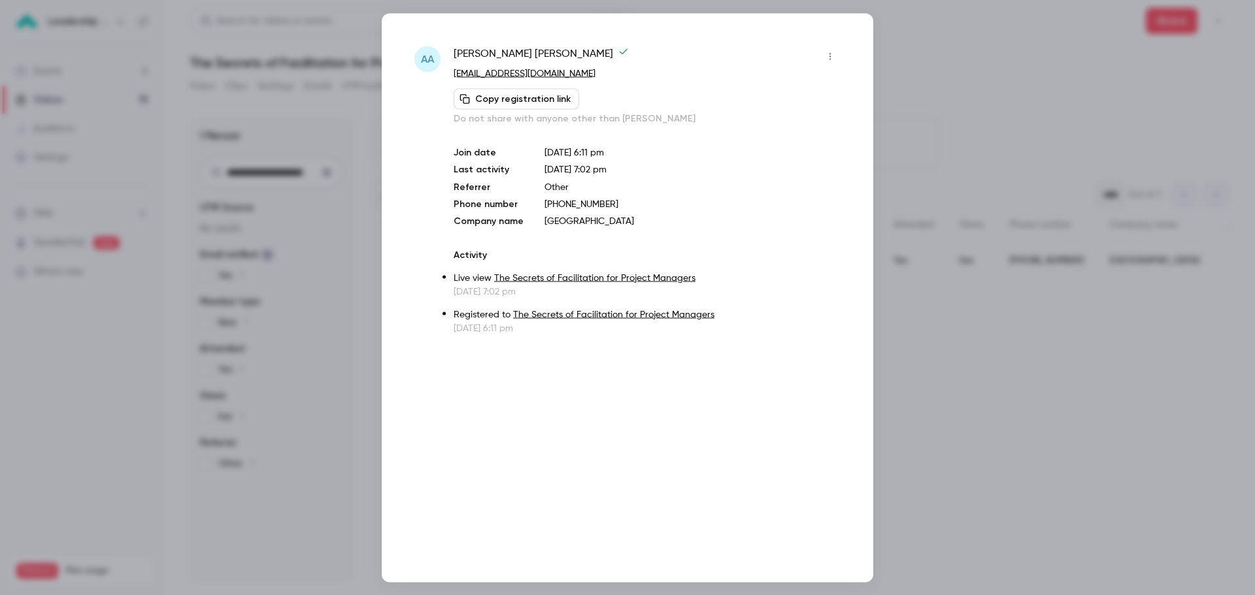
click at [923, 75] on div at bounding box center [627, 297] width 1255 height 595
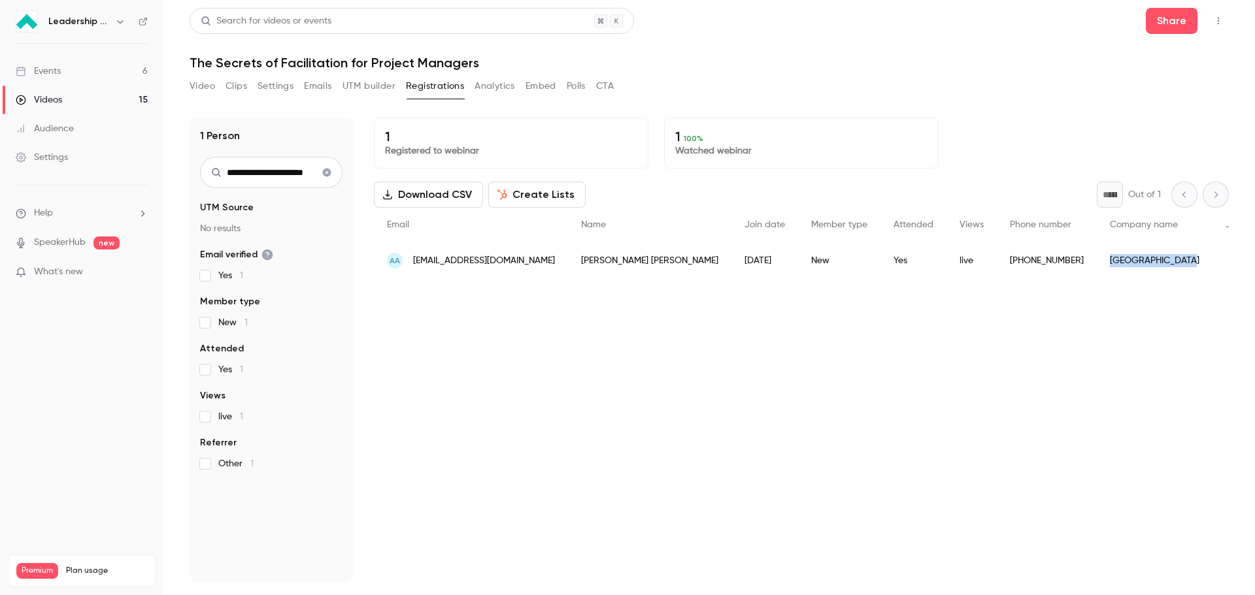
drag, startPoint x: 1056, startPoint y: 262, endPoint x: 967, endPoint y: 263, distance: 88.2
click at [1097, 263] on div "[GEOGRAPHIC_DATA]" at bounding box center [1155, 260] width 116 height 37
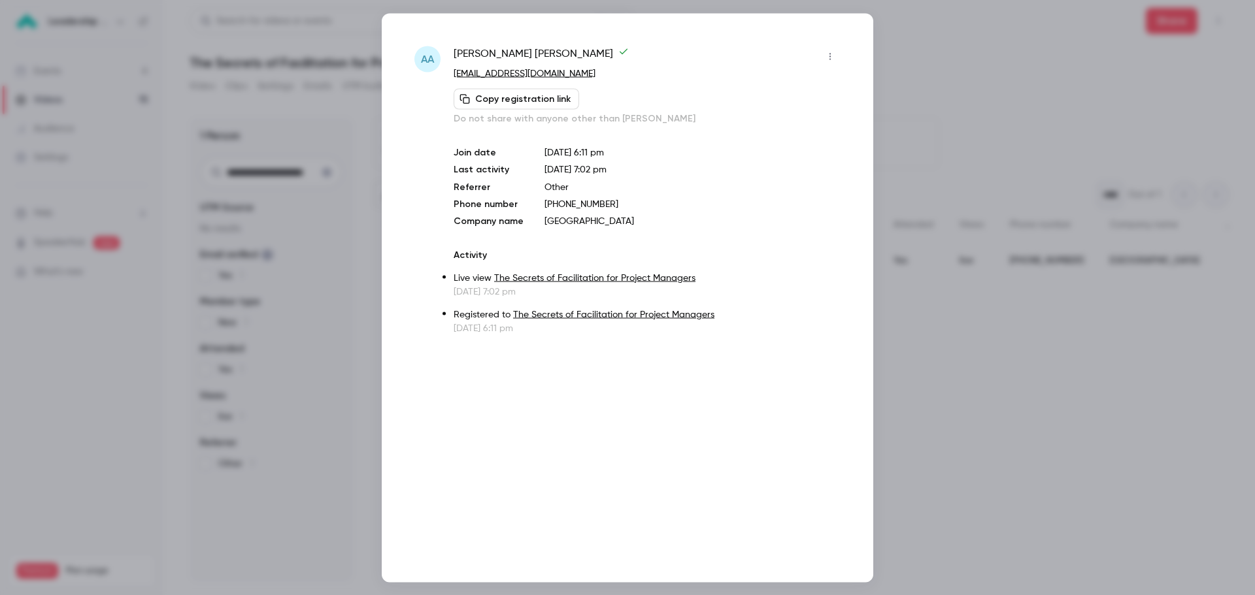
click at [953, 52] on div at bounding box center [627, 297] width 1255 height 595
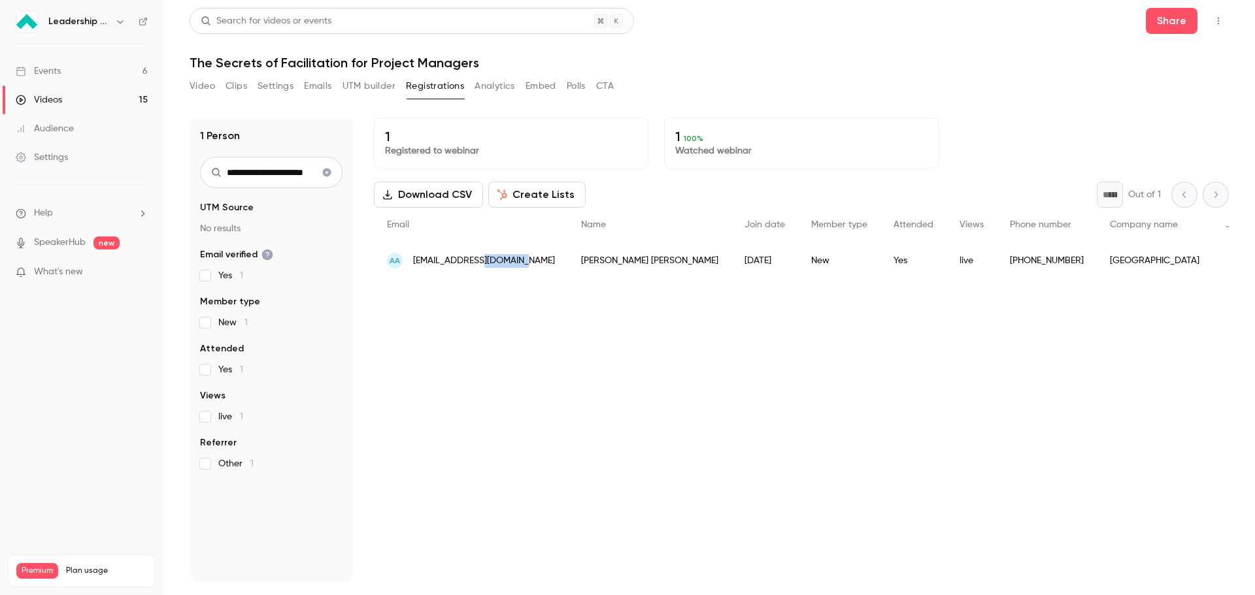
drag, startPoint x: 520, startPoint y: 261, endPoint x: 473, endPoint y: 263, distance: 46.5
click at [473, 263] on div "AA [EMAIL_ADDRESS][DOMAIN_NAME]" at bounding box center [471, 260] width 194 height 37
